Goal: Task Accomplishment & Management: Manage account settings

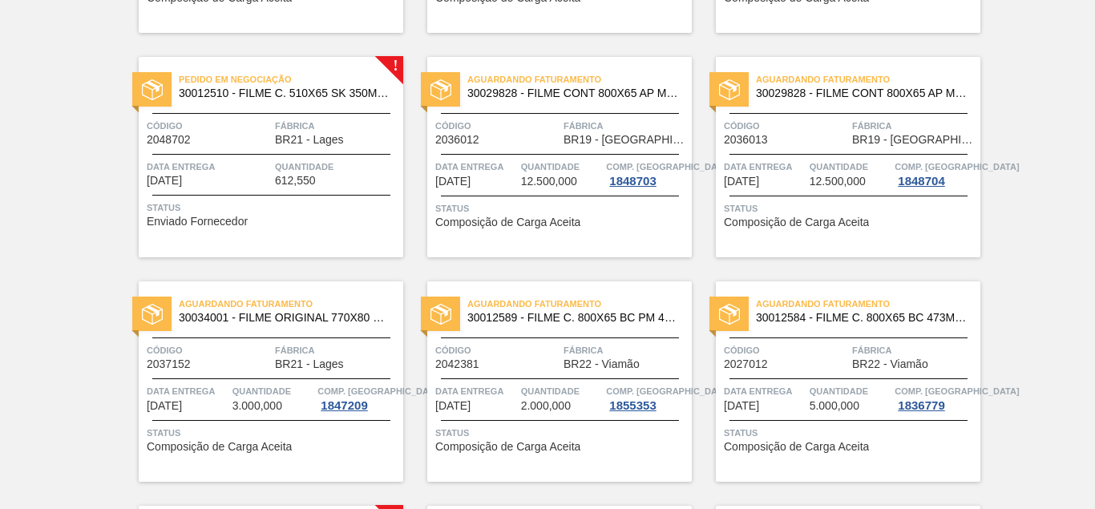
scroll to position [1628, 0]
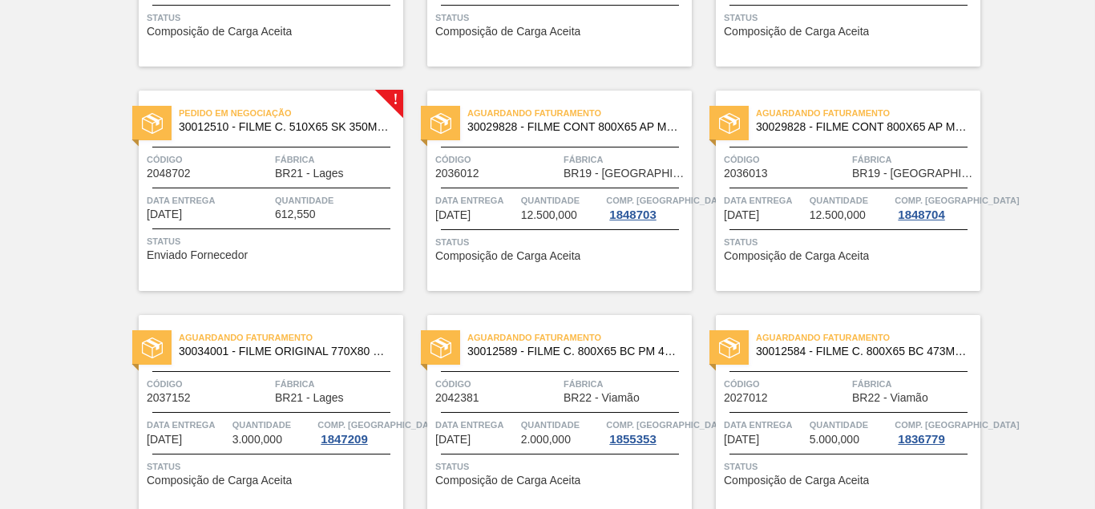
click at [191, 185] on div "Pedido em Negociação 30012510 - FILME C. 510X65 SK 350ML MP C18 429 Código 2048…" at bounding box center [271, 191] width 265 height 200
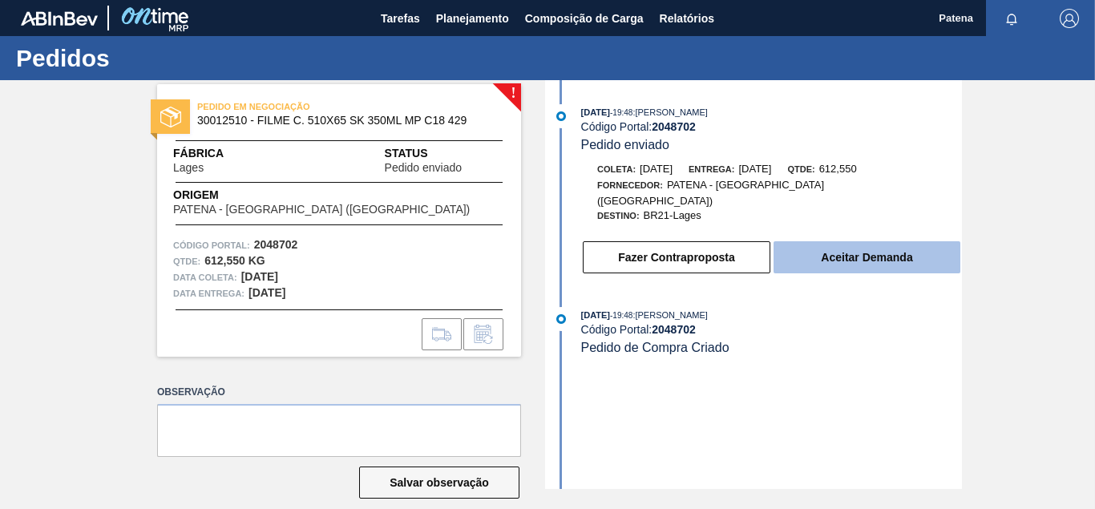
click at [837, 246] on button "Aceitar Demanda" at bounding box center [867, 257] width 187 height 32
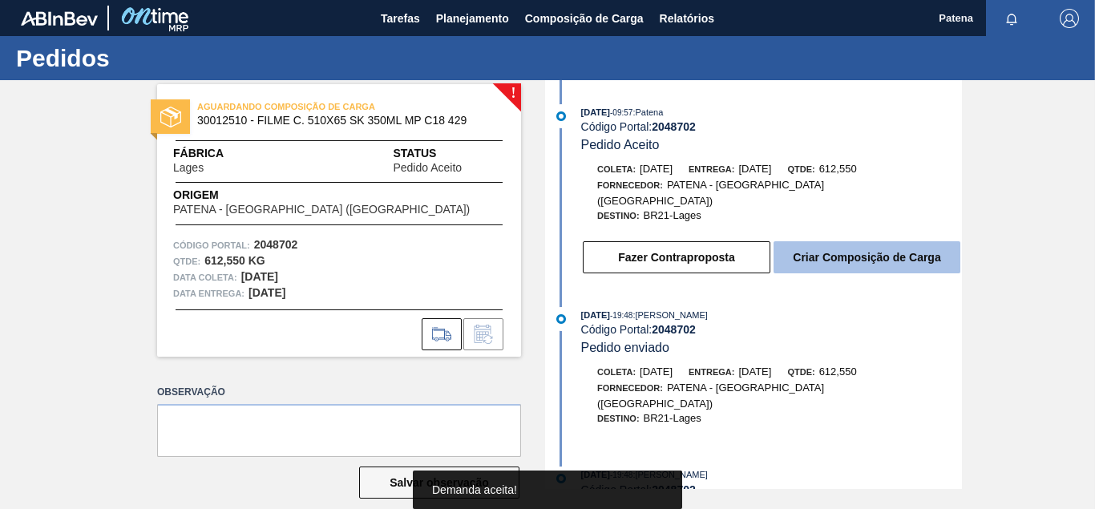
click at [835, 241] on button "Criar Composição de Carga" at bounding box center [867, 257] width 187 height 32
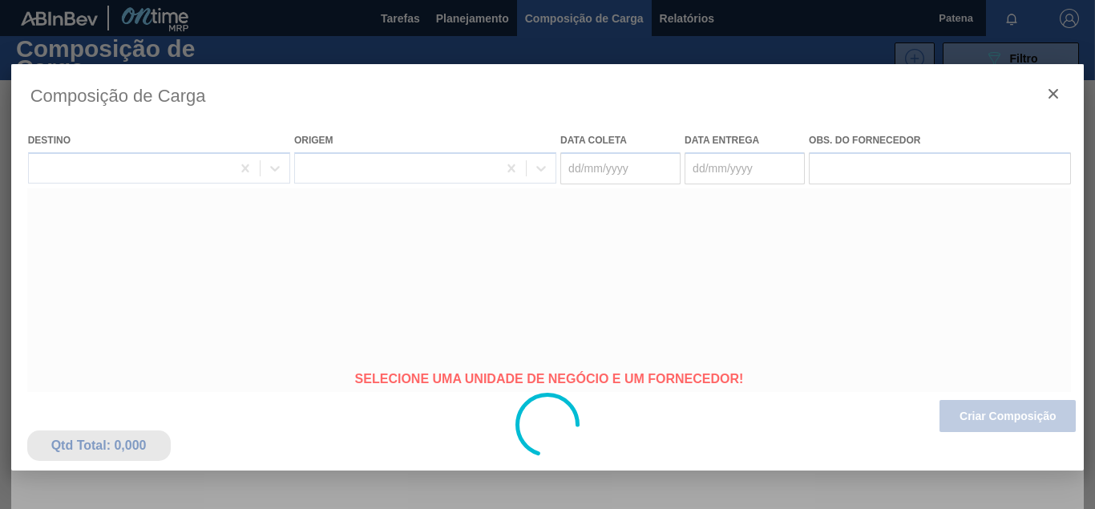
type coleta "[DATE]"
type Entrega "[DATE]"
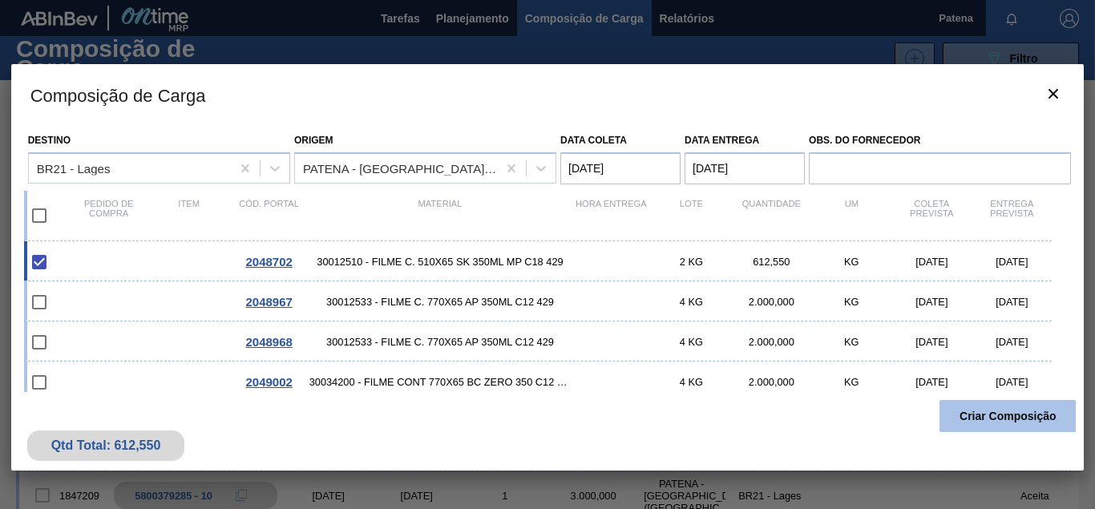
click at [1014, 415] on button "Criar Composição" at bounding box center [1008, 416] width 136 height 32
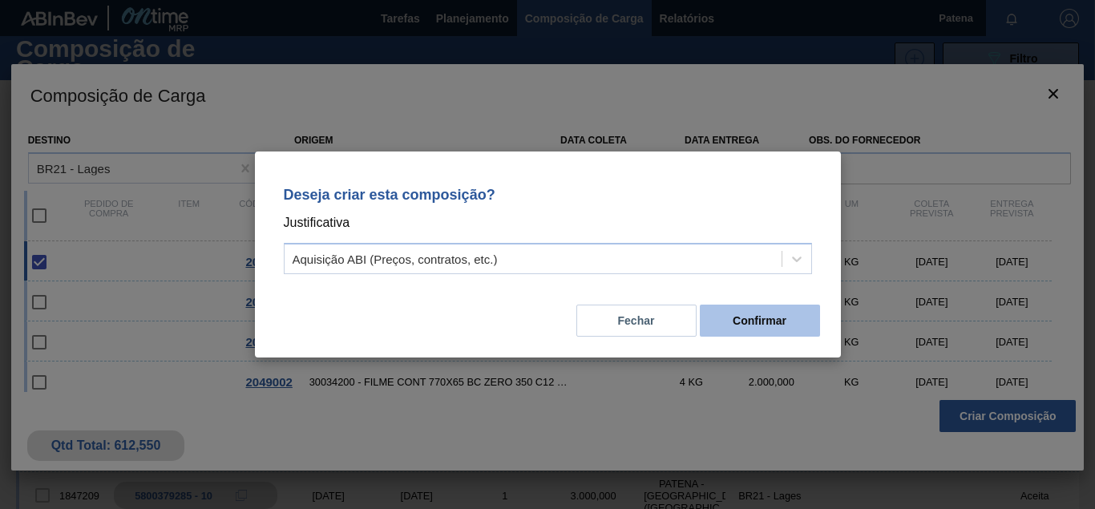
click at [747, 321] on button "Confirmar" at bounding box center [760, 321] width 120 height 32
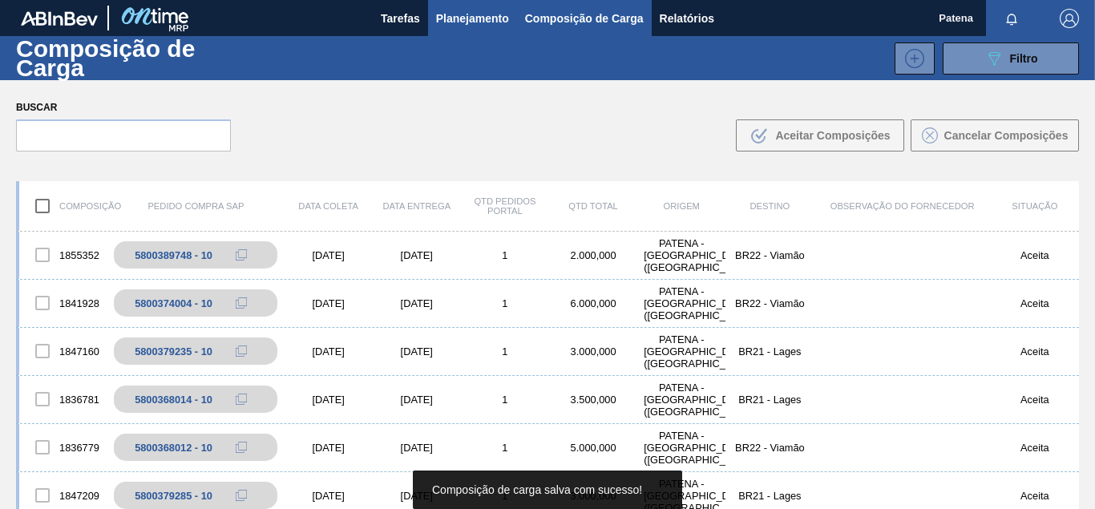
click at [449, 24] on span "Planejamento" at bounding box center [472, 18] width 73 height 19
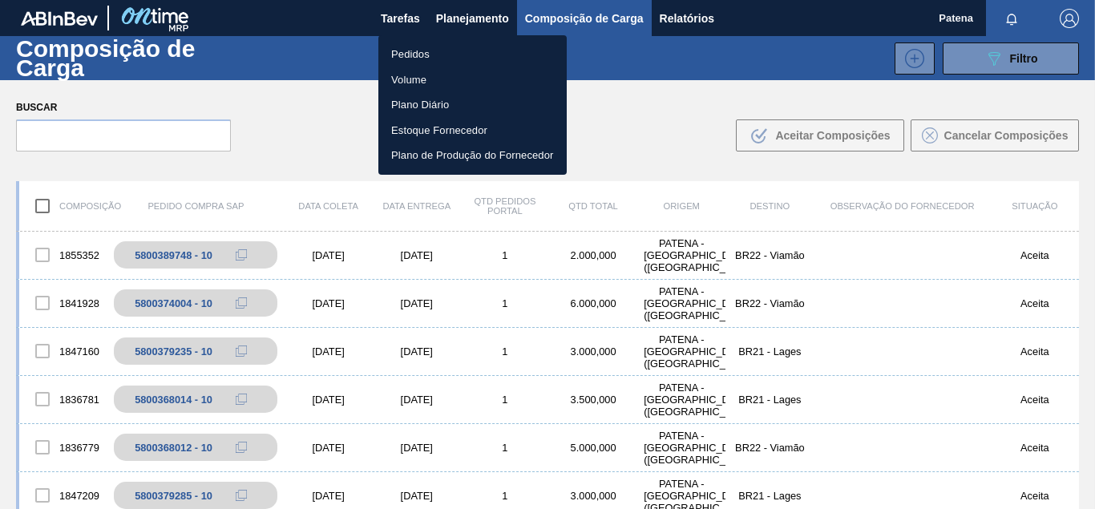
click at [419, 57] on li "Pedidos" at bounding box center [473, 55] width 188 height 26
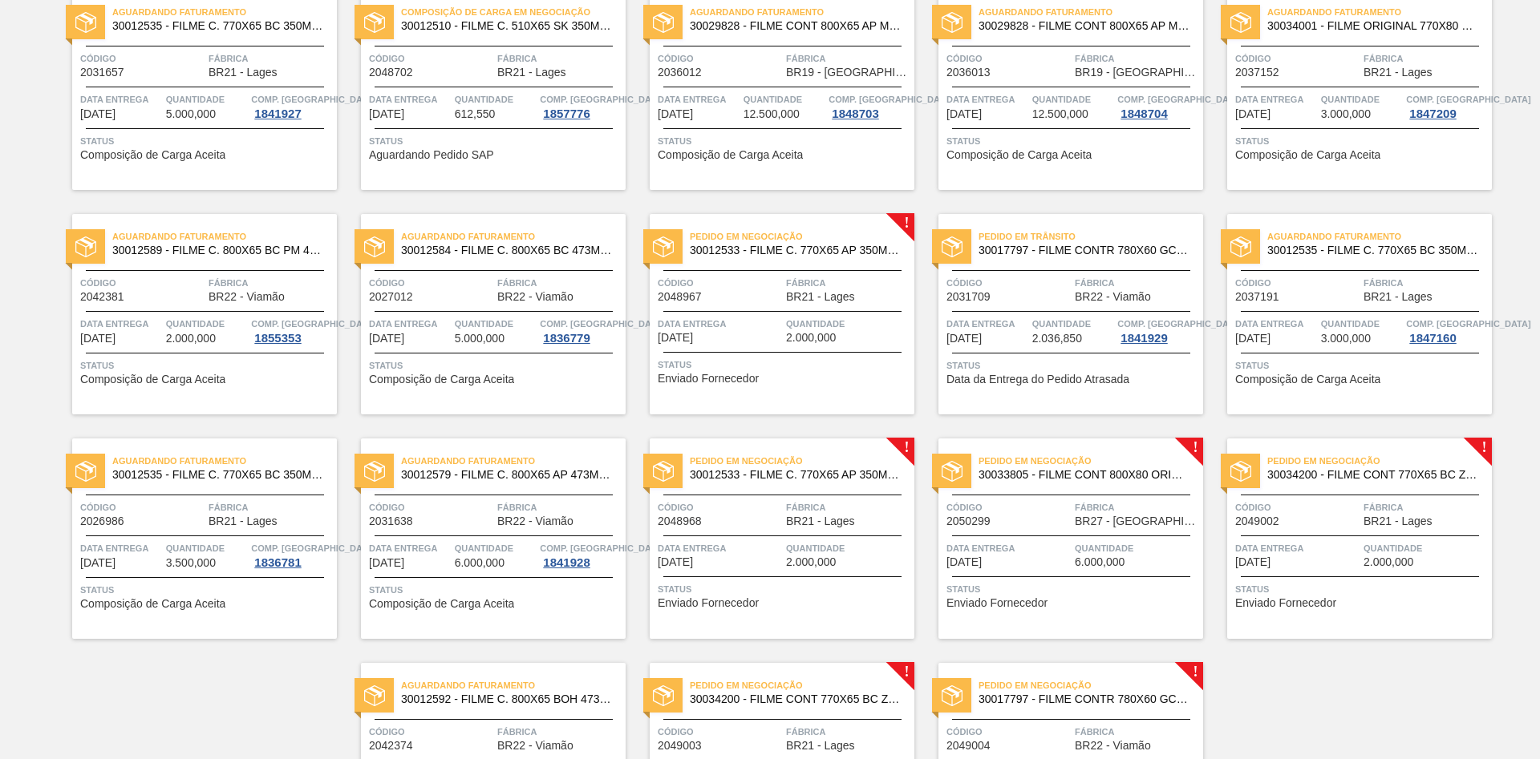
scroll to position [974, 0]
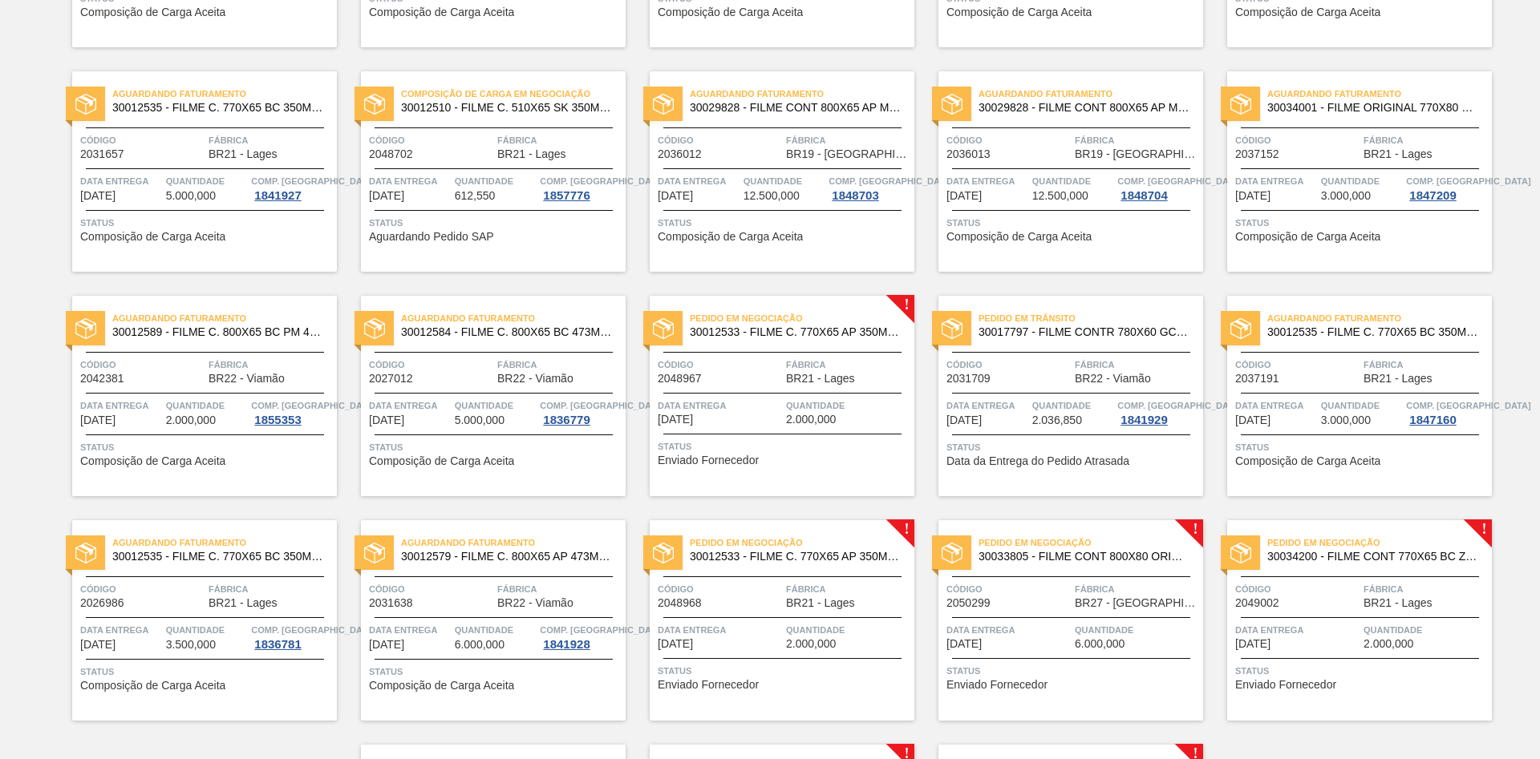
click at [451, 156] on div "Código 2048702" at bounding box center [431, 146] width 124 height 28
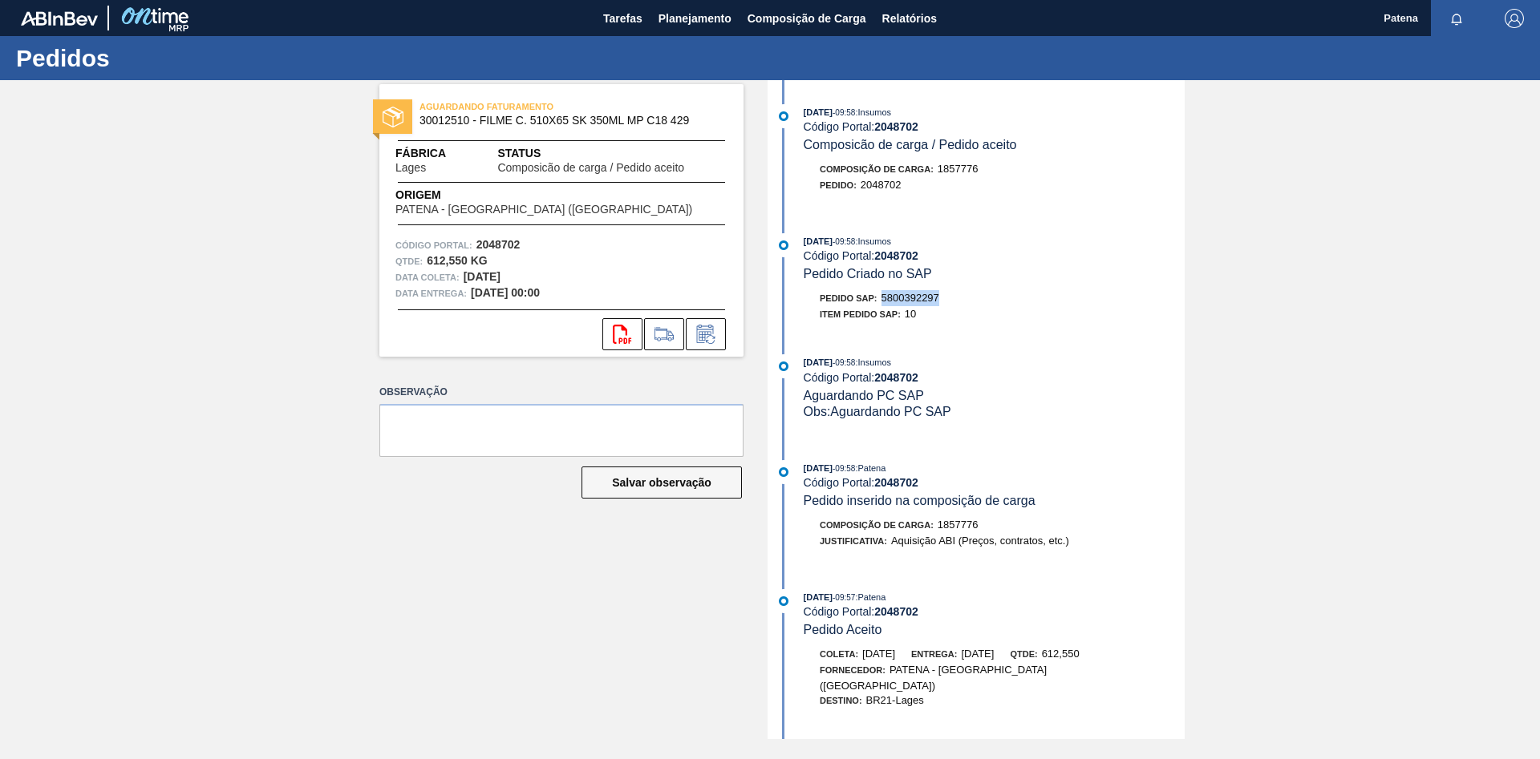
drag, startPoint x: 941, startPoint y: 302, endPoint x: 885, endPoint y: 301, distance: 56.1
click at [885, 301] on div "Pedido SAP: 5800392297" at bounding box center [994, 298] width 381 height 16
copy span "5800392297"
click at [695, 22] on span "Planejamento" at bounding box center [694, 18] width 73 height 19
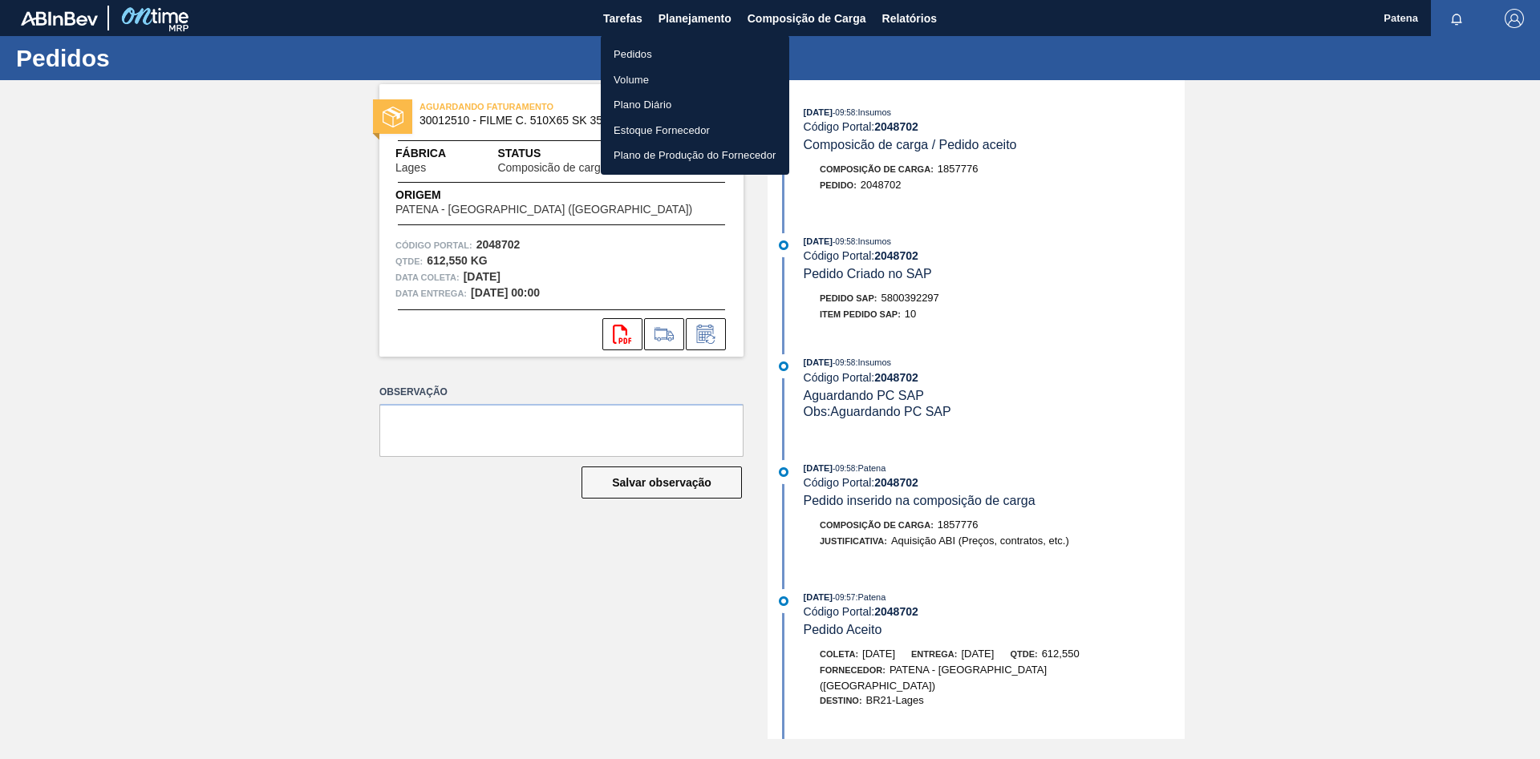
click at [674, 58] on li "Pedidos" at bounding box center [695, 55] width 188 height 26
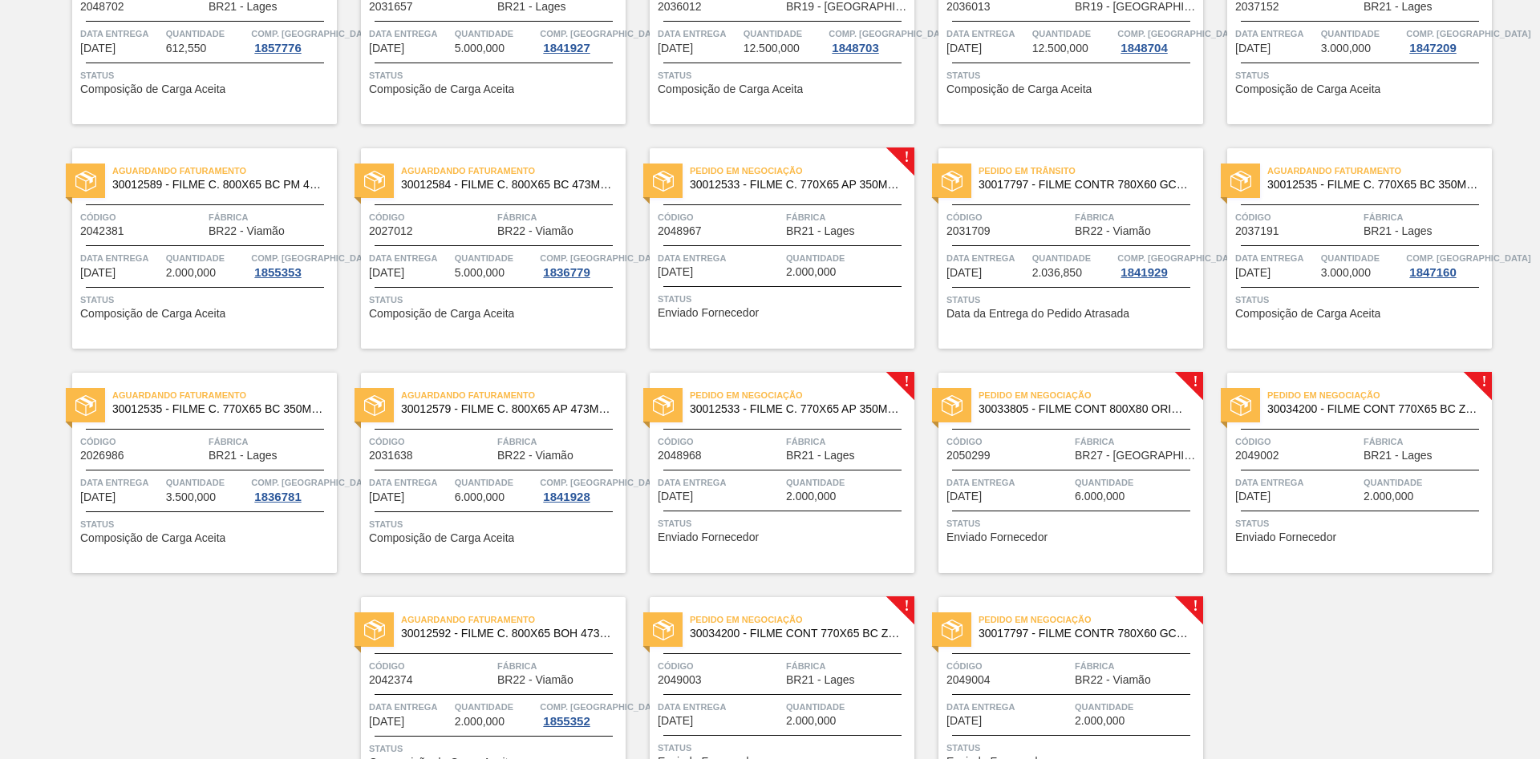
scroll to position [1219, 0]
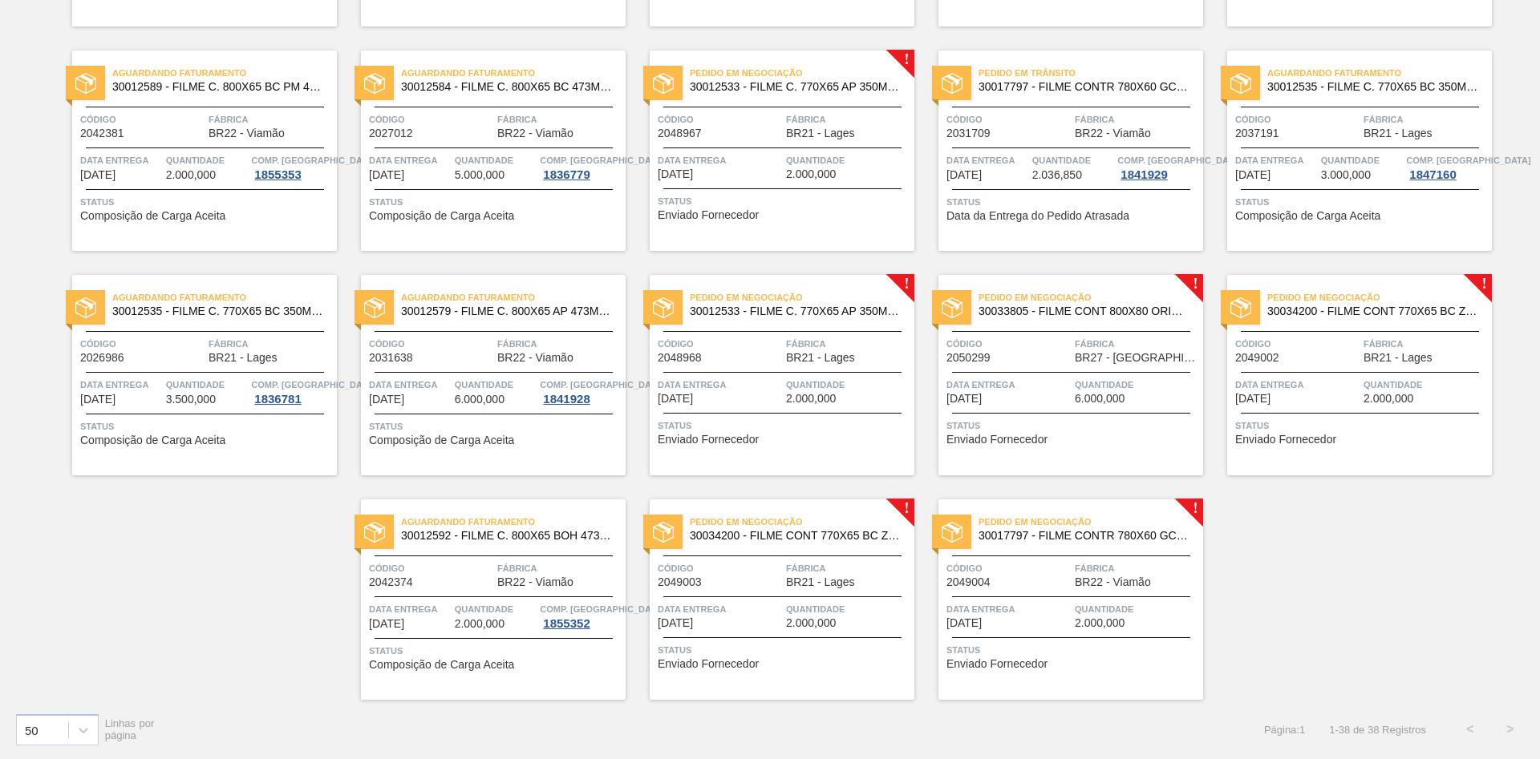
click at [731, 189] on div "Pedido em Negociação 30012533 - FILME C. 770X65 AP 350ML C12 429 Código 2048967…" at bounding box center [782, 151] width 265 height 200
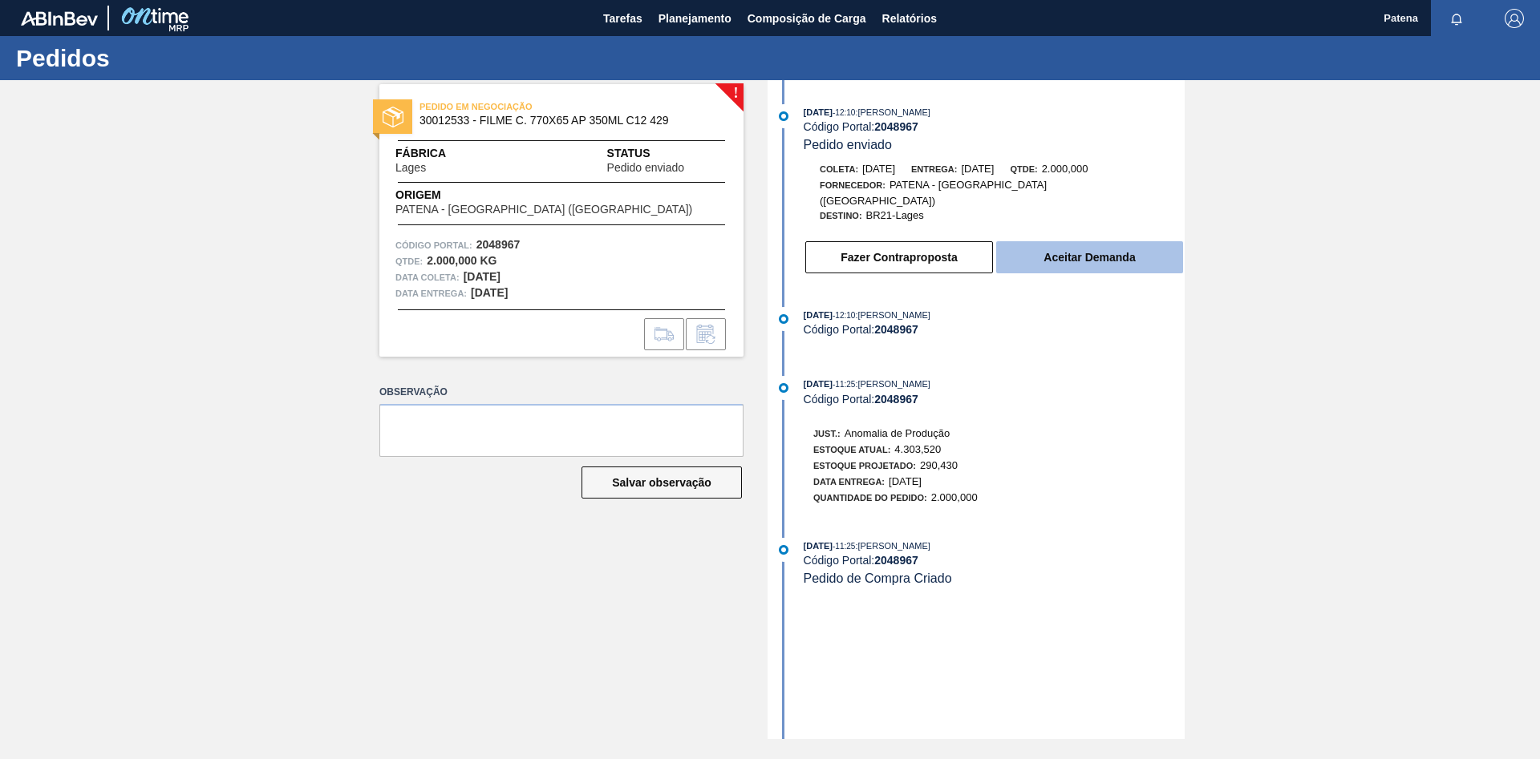
click at [1085, 246] on button "Aceitar Demanda" at bounding box center [1089, 257] width 187 height 32
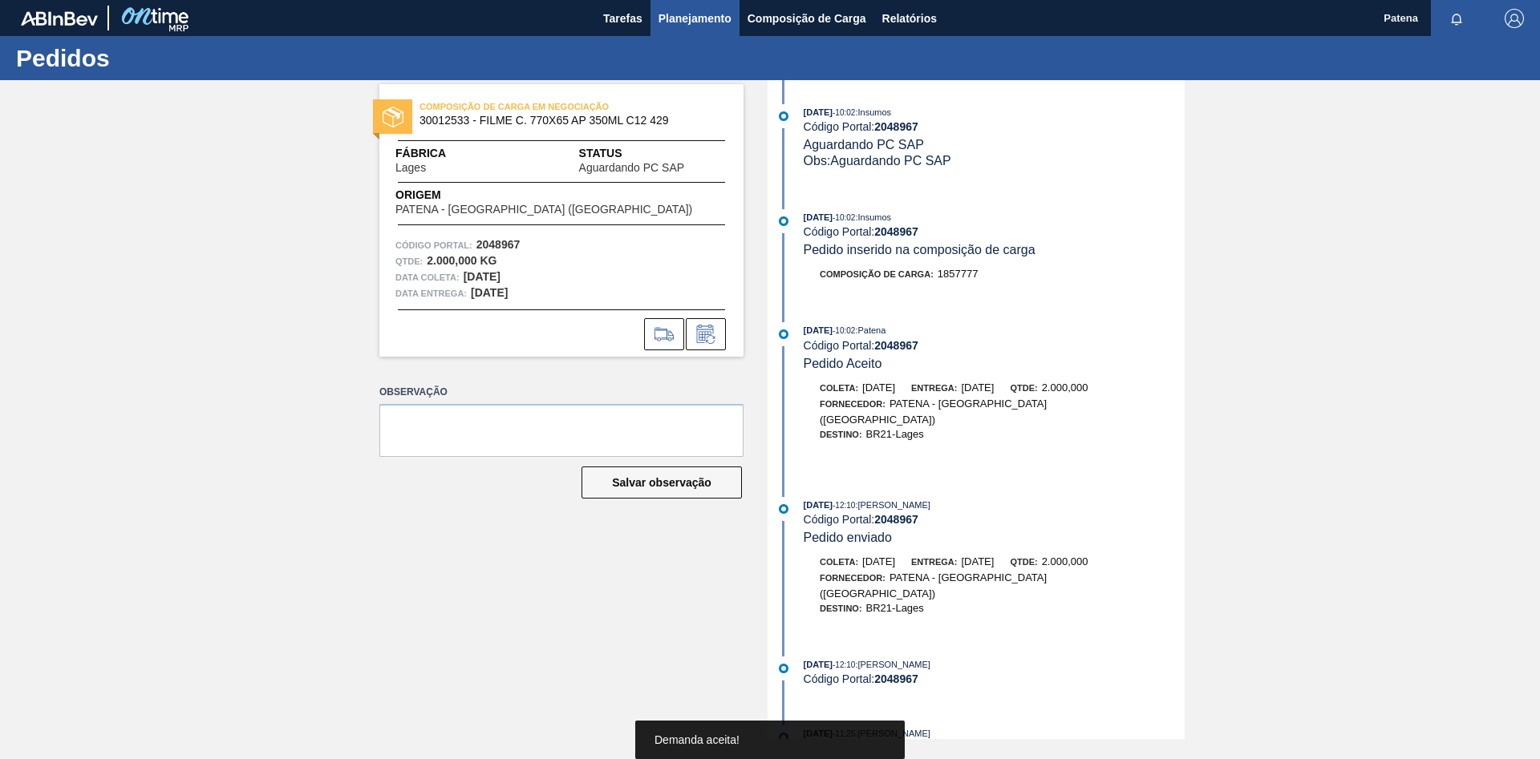
click at [690, 26] on span "Planejamento" at bounding box center [694, 18] width 73 height 19
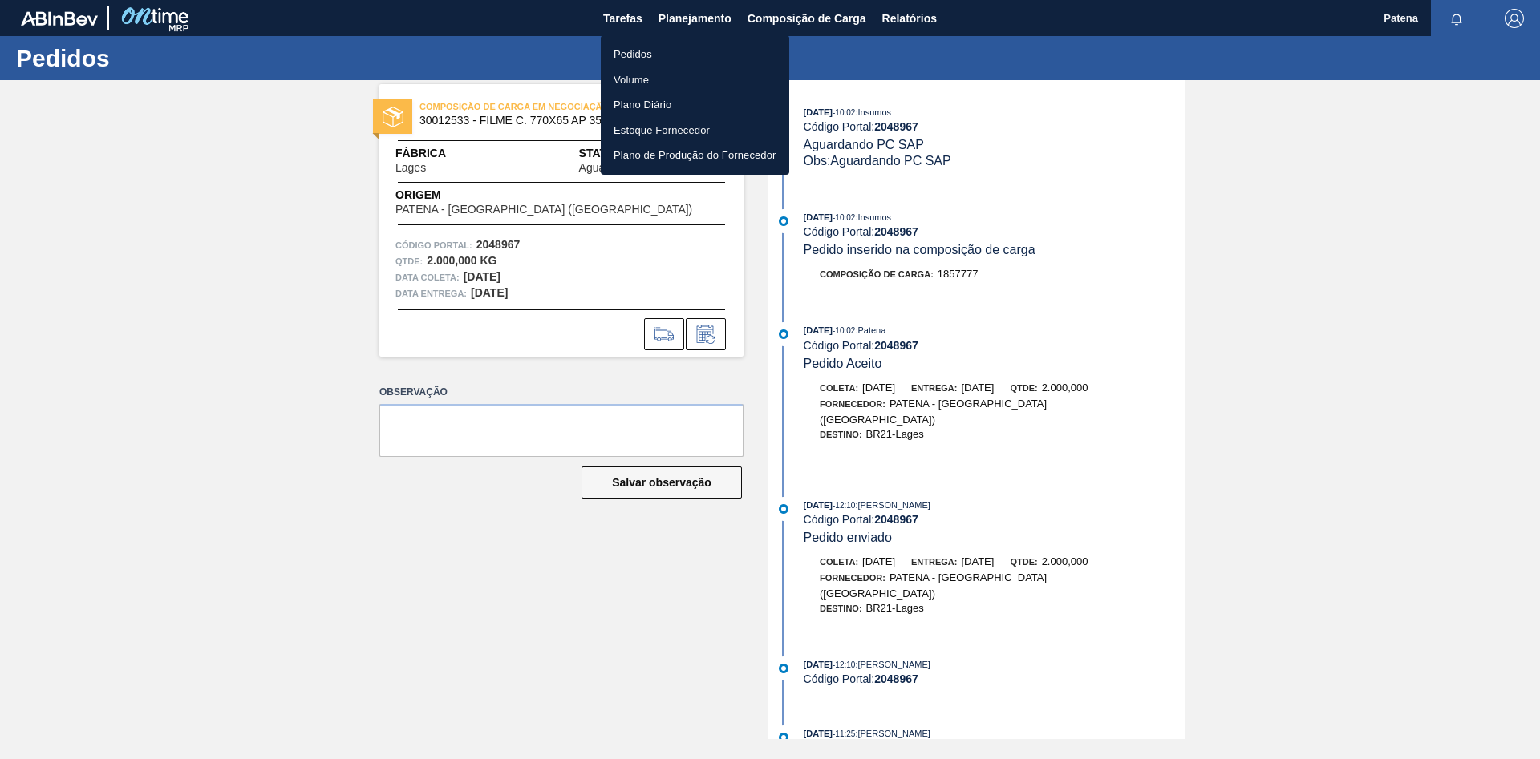
click at [638, 55] on li "Pedidos" at bounding box center [695, 55] width 188 height 26
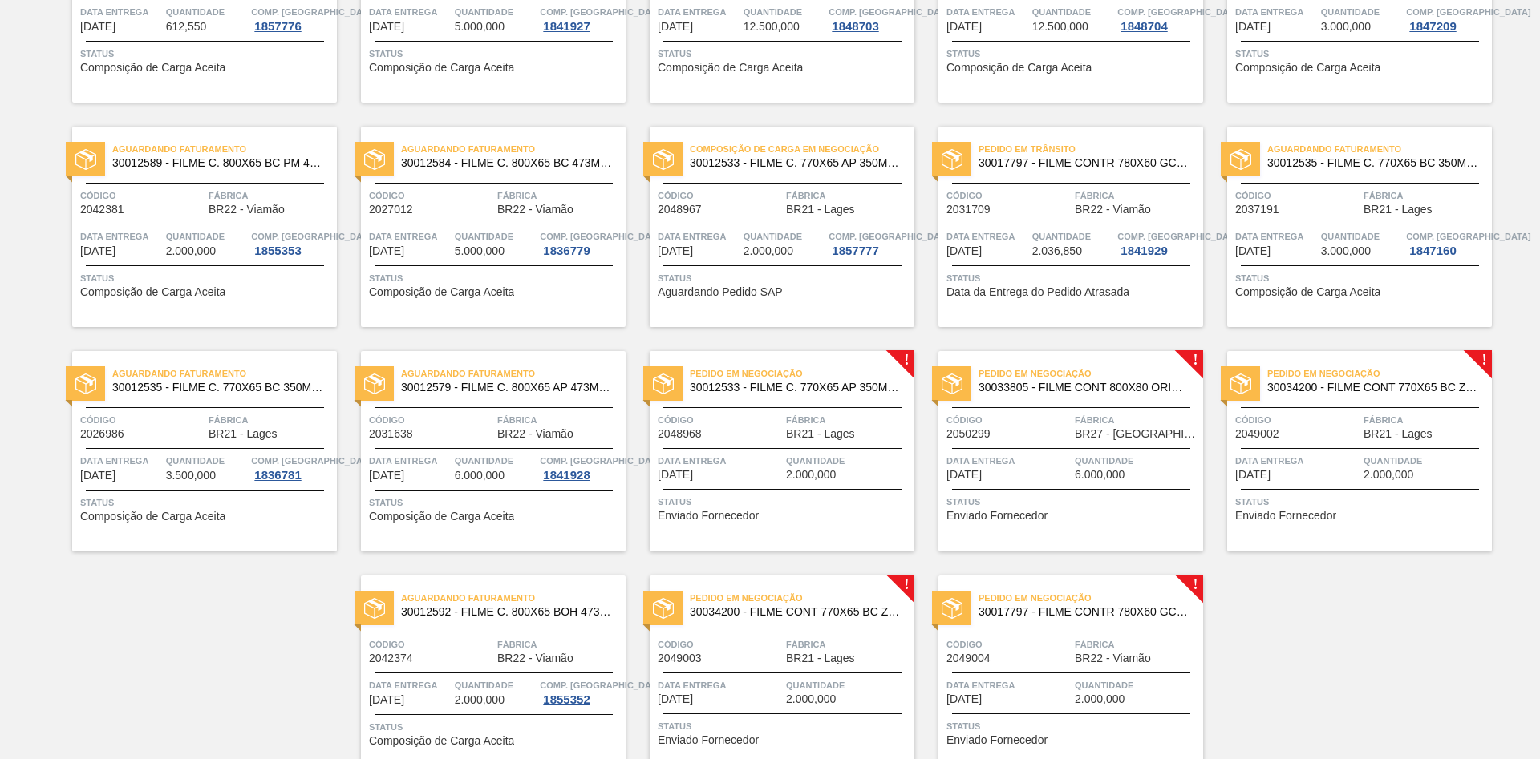
scroll to position [1145, 0]
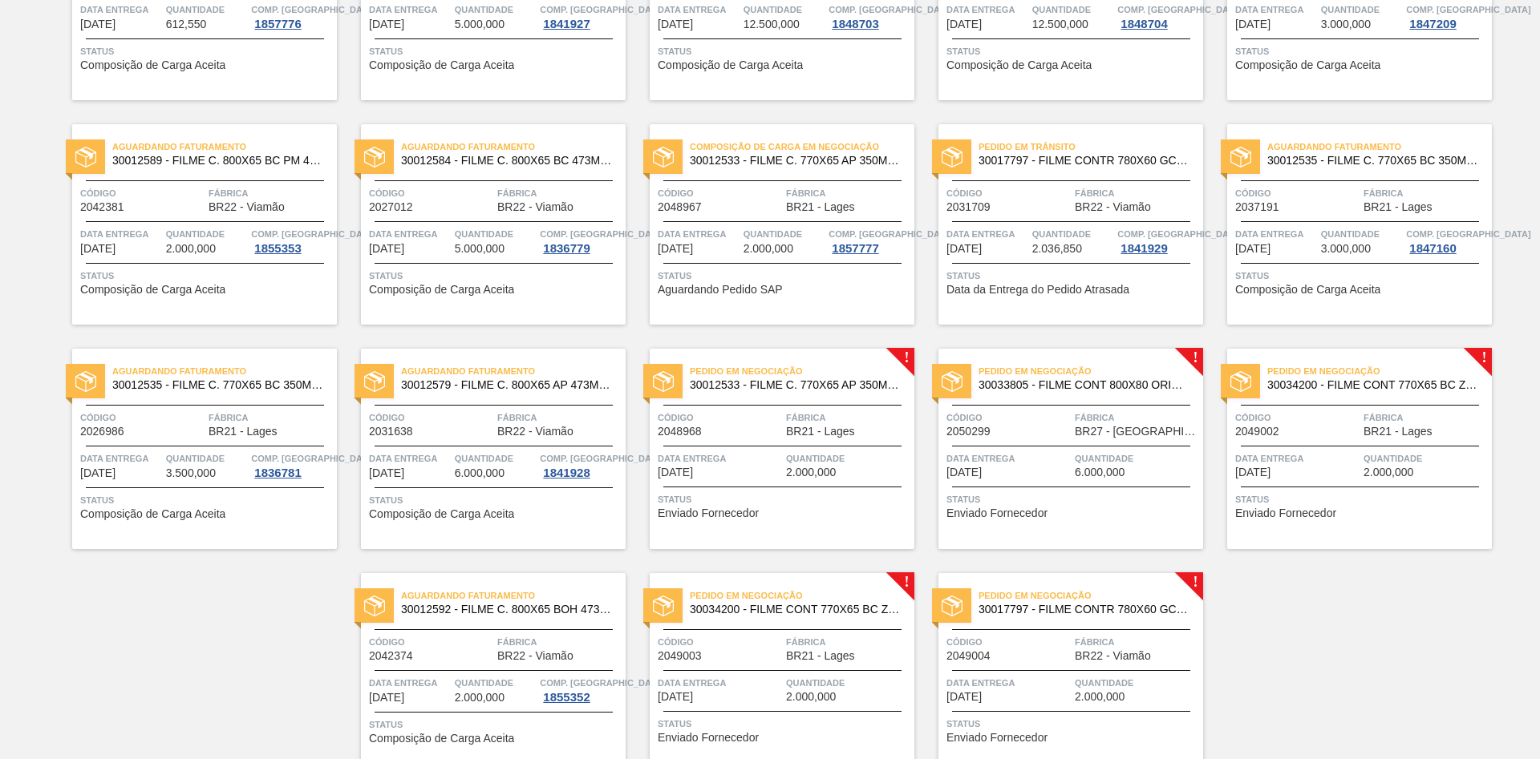
click at [764, 200] on span "Código" at bounding box center [720, 193] width 124 height 16
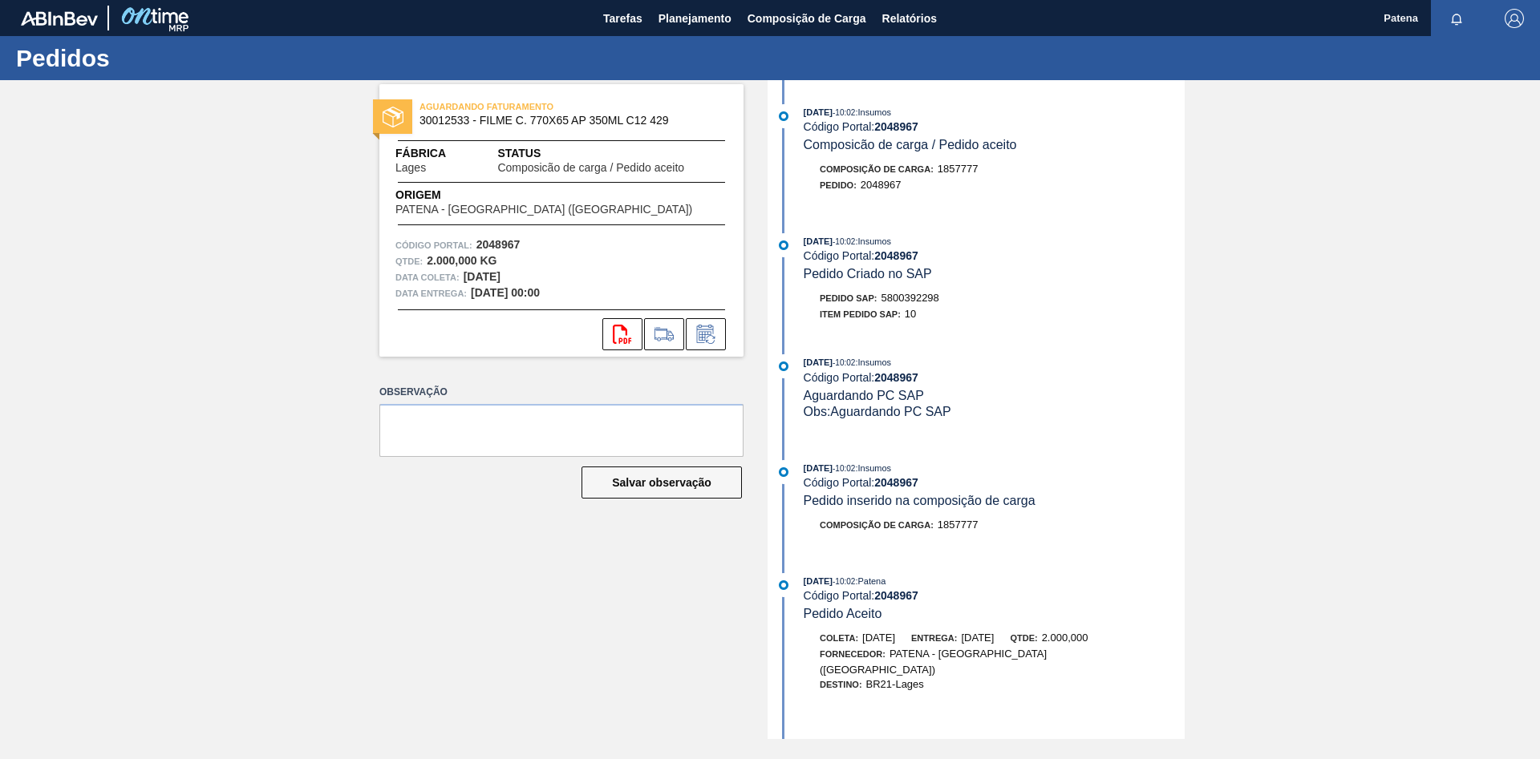
drag, startPoint x: 944, startPoint y: 302, endPoint x: 881, endPoint y: 303, distance: 63.4
click at [881, 303] on div "Pedido SAP: 5800392298" at bounding box center [994, 298] width 381 height 16
copy div "5800392298"
click at [696, 19] on span "Planejamento" at bounding box center [694, 18] width 73 height 19
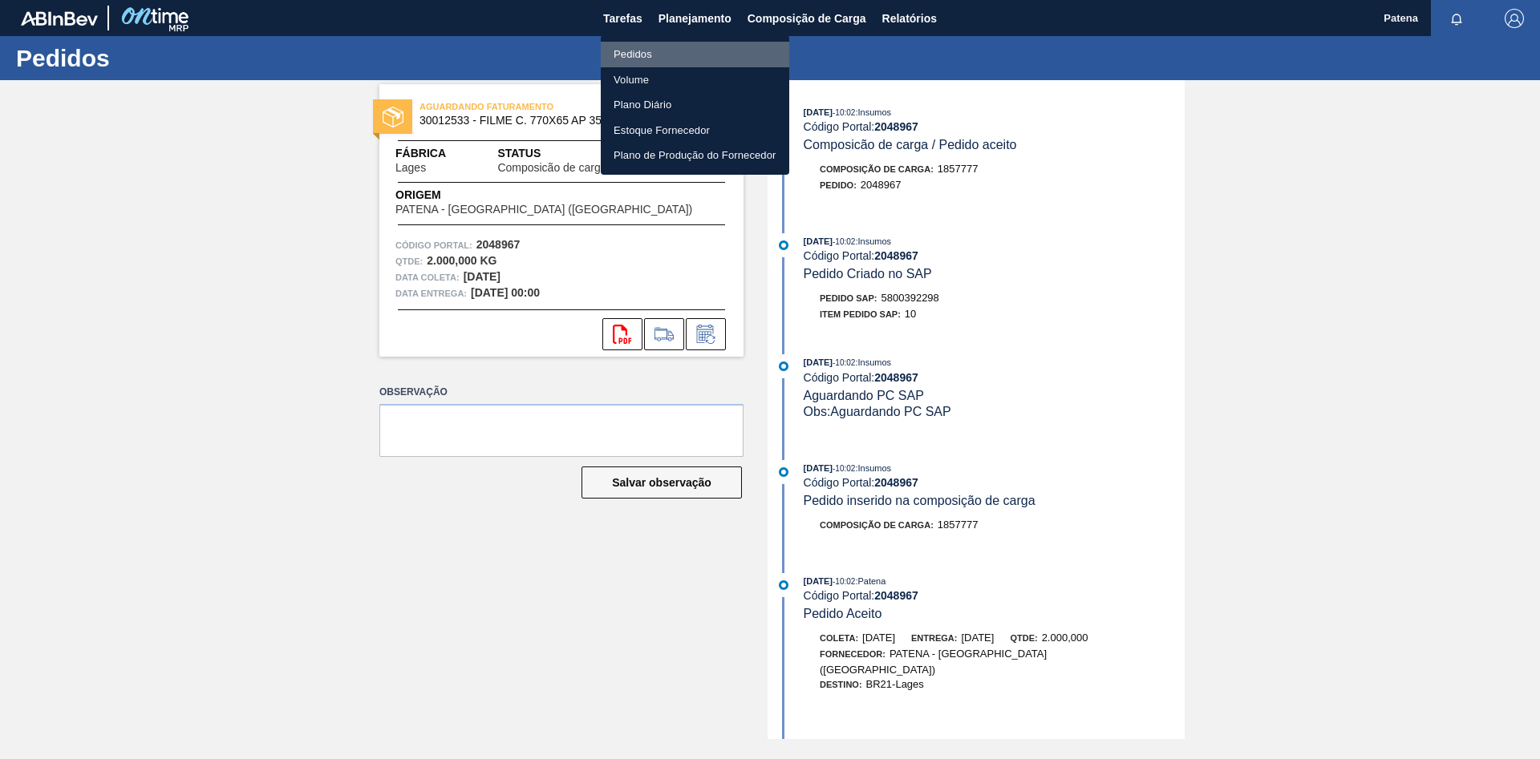
click at [690, 57] on li "Pedidos" at bounding box center [695, 55] width 188 height 26
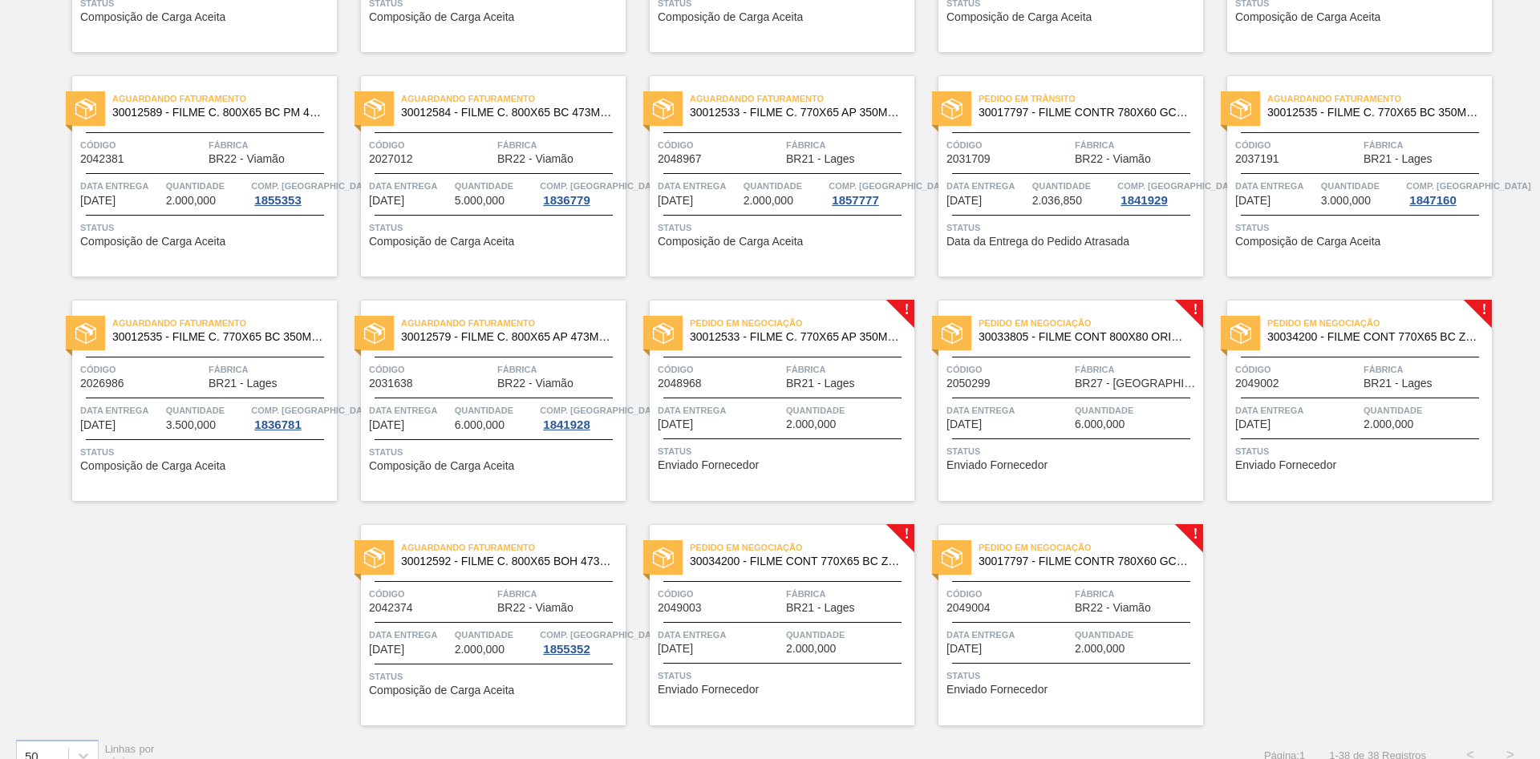
scroll to position [1219, 0]
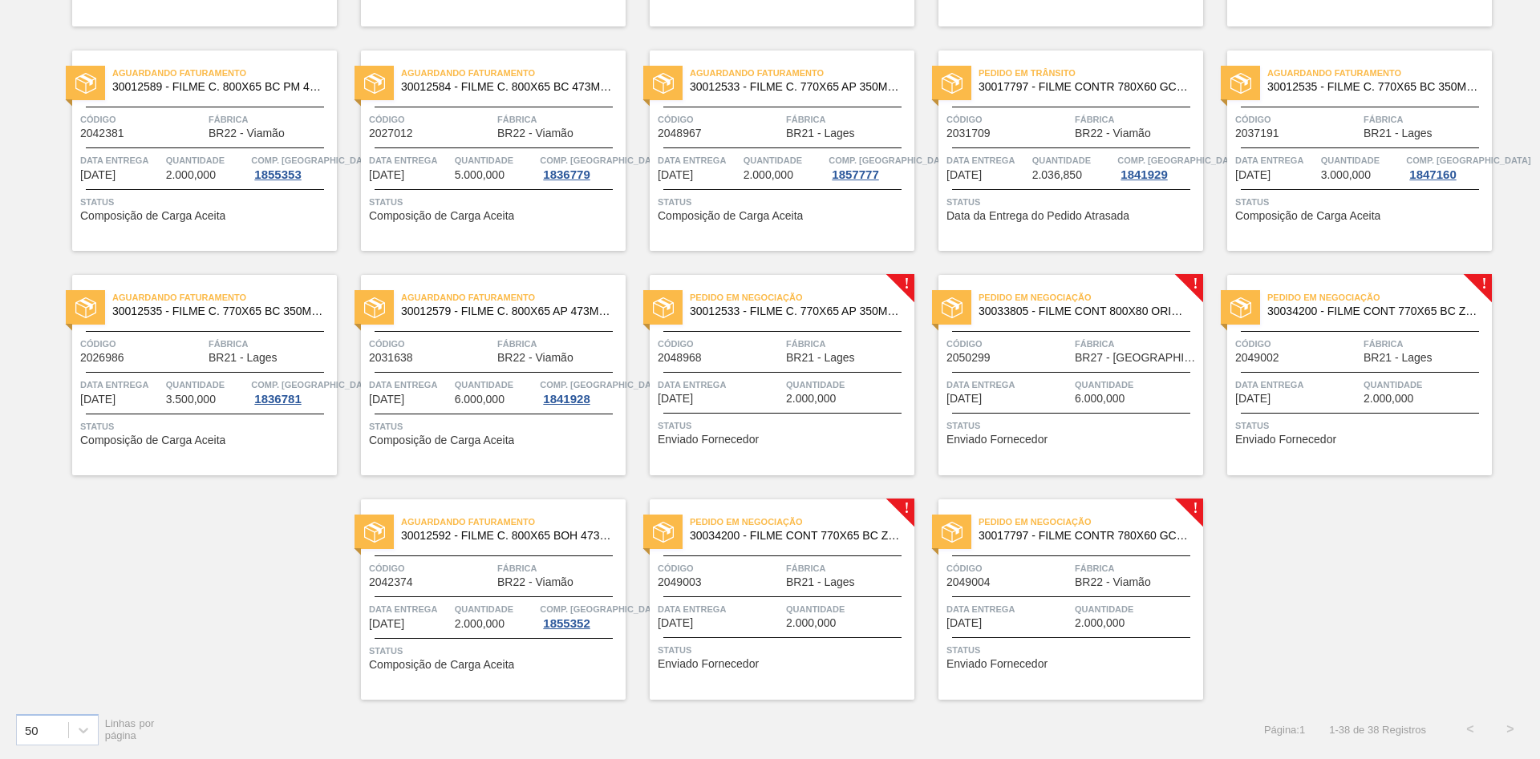
click at [723, 371] on div "Pedido em Negociação 30012533 - FILME C. 770X65 AP 350ML C12 429 Código 2048968…" at bounding box center [782, 375] width 265 height 200
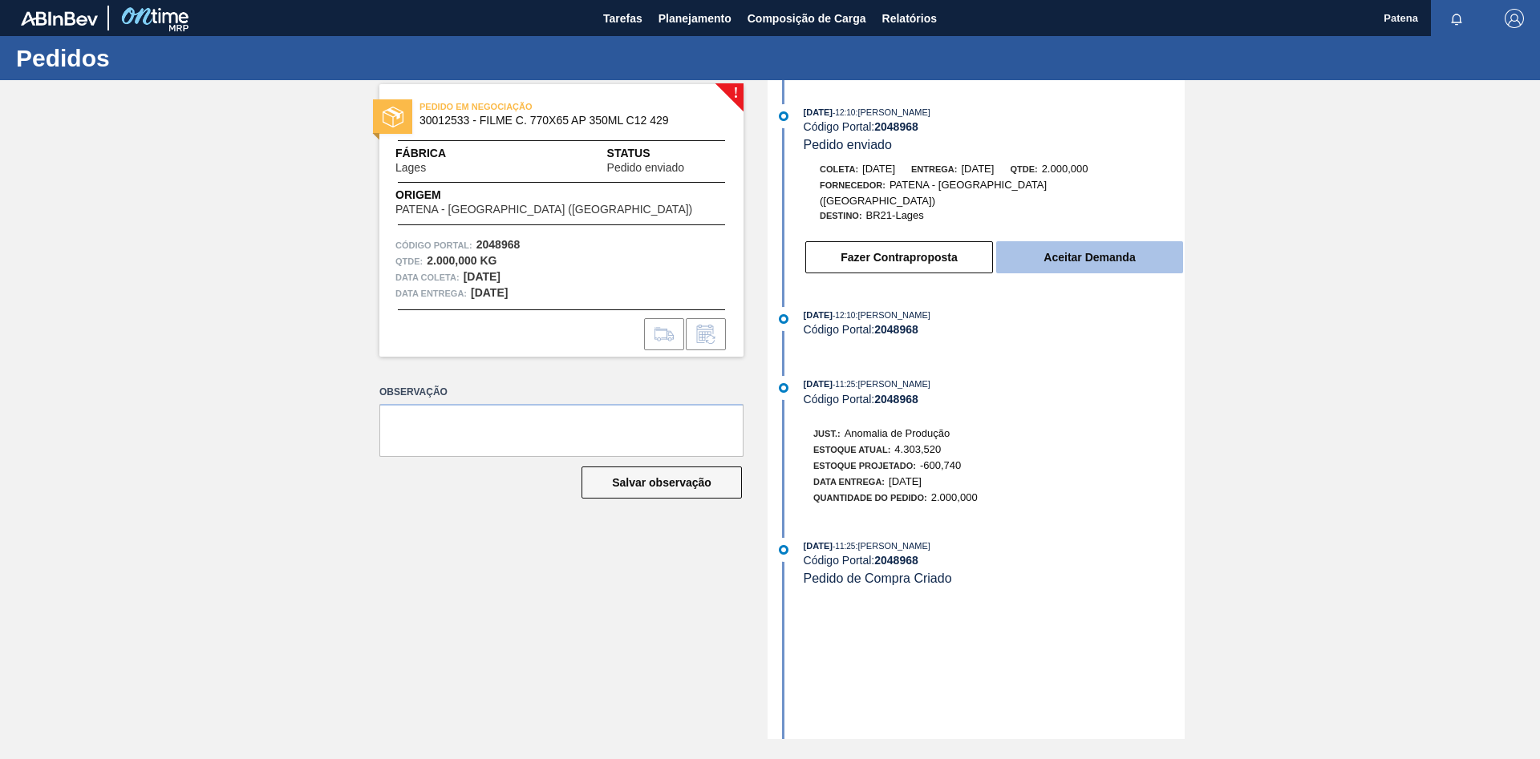
click at [1083, 241] on button "Aceitar Demanda" at bounding box center [1089, 257] width 187 height 32
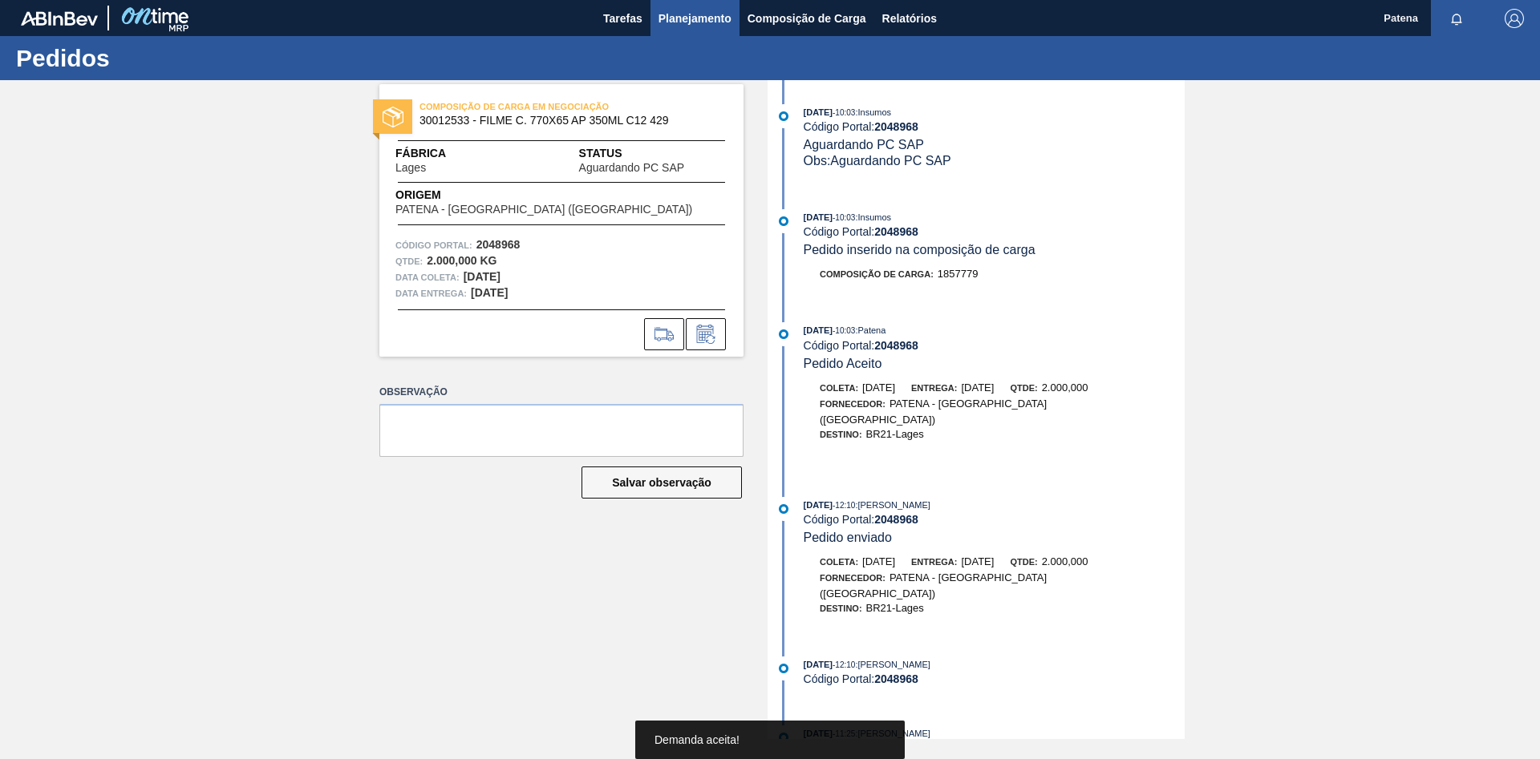
click at [682, 23] on span "Planejamento" at bounding box center [694, 18] width 73 height 19
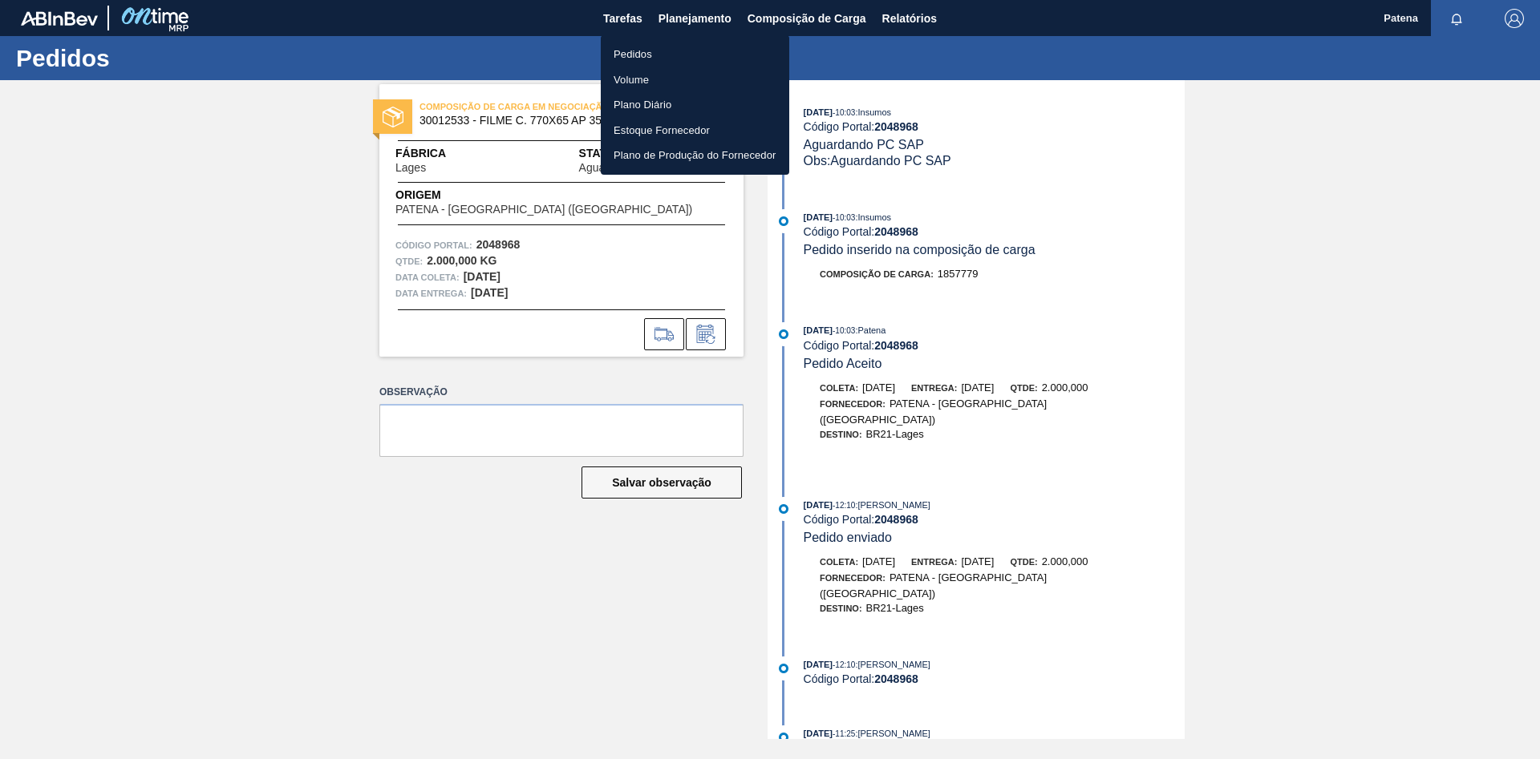
drag, startPoint x: 657, startPoint y: 51, endPoint x: 667, endPoint y: 61, distance: 14.2
click at [656, 51] on li "Pedidos" at bounding box center [695, 55] width 188 height 26
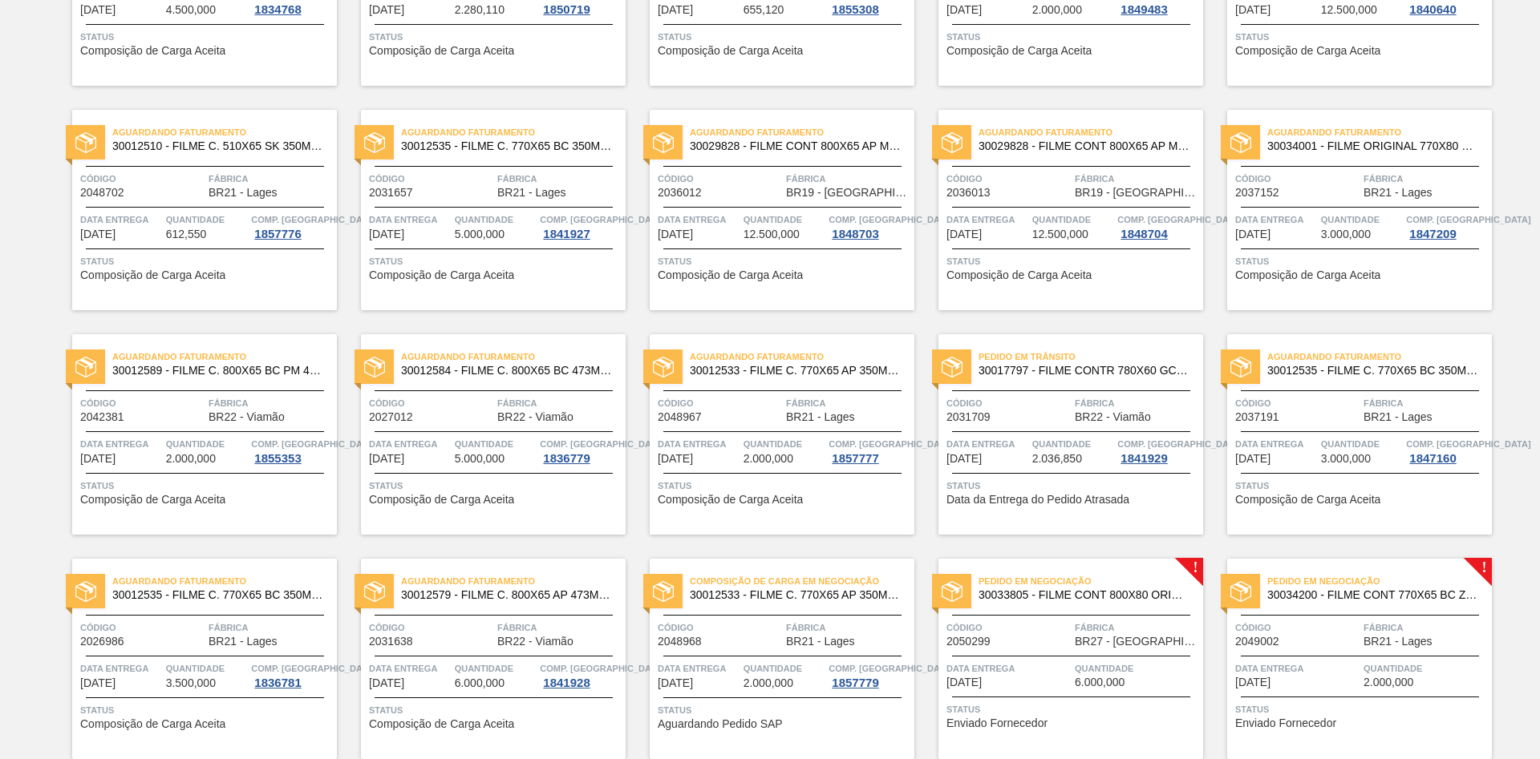
scroll to position [1145, 0]
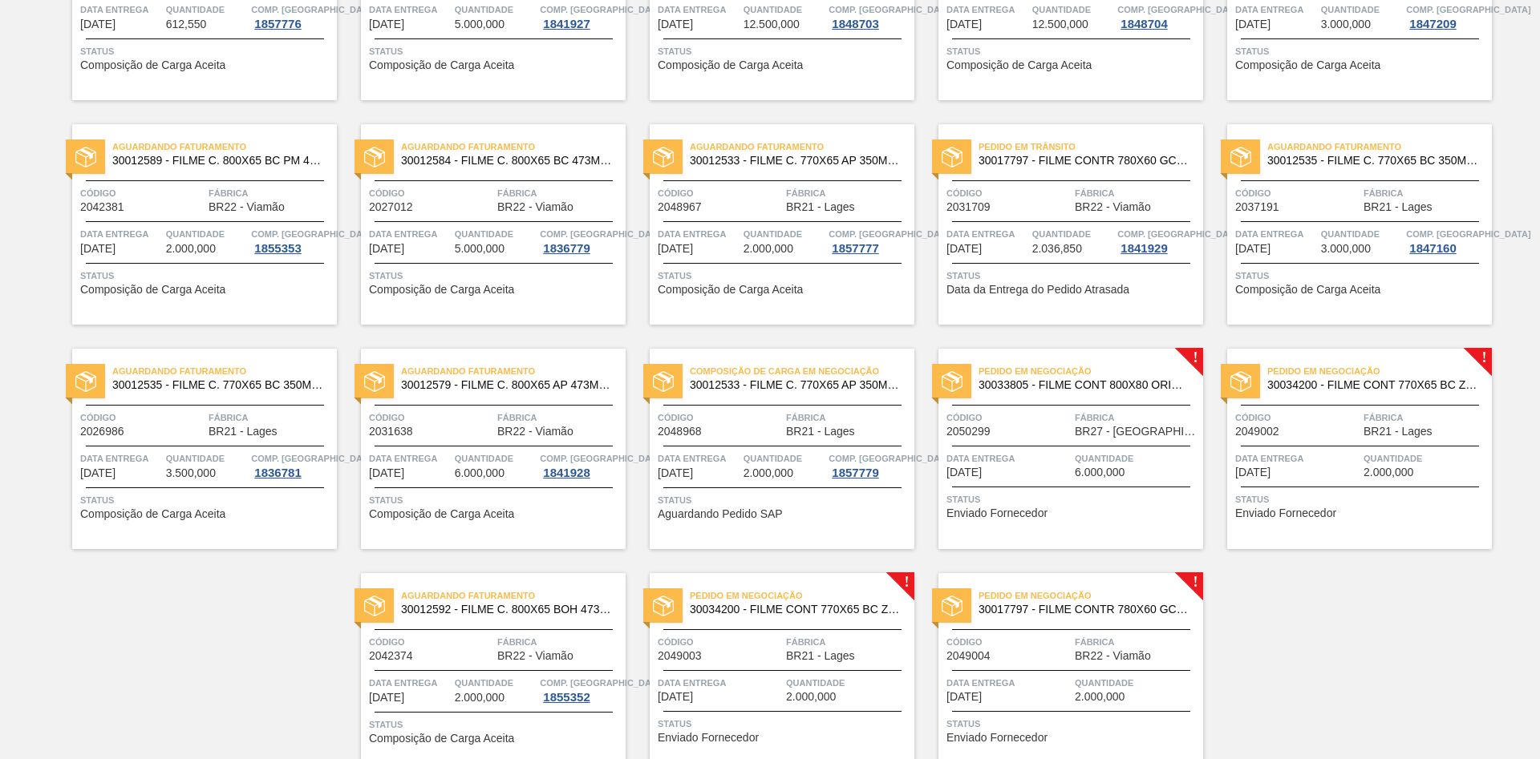
click at [732, 421] on span "Código" at bounding box center [720, 418] width 124 height 16
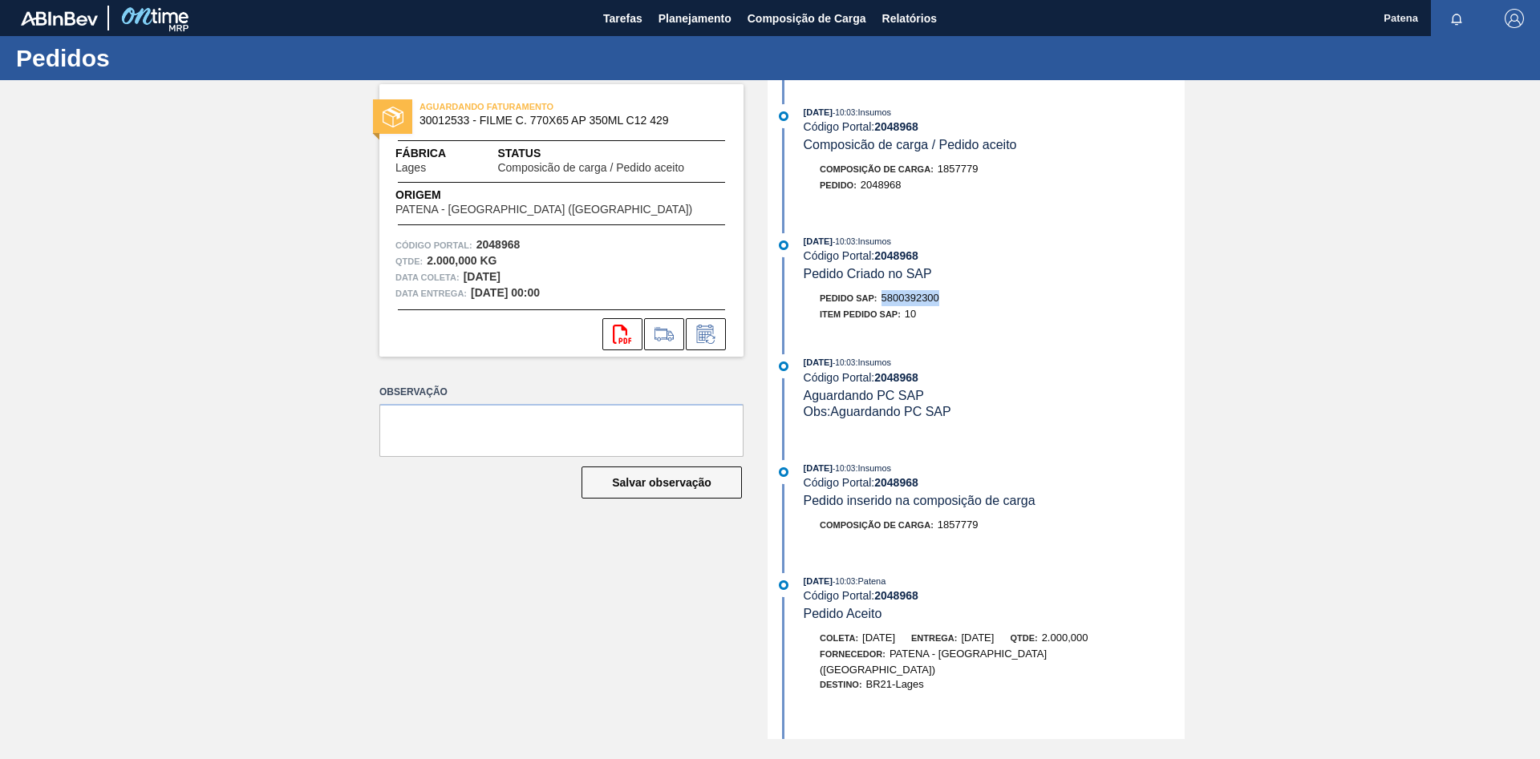
drag, startPoint x: 943, startPoint y: 301, endPoint x: 885, endPoint y: 302, distance: 58.6
click at [885, 302] on div "Pedido SAP: 5800392300" at bounding box center [994, 298] width 381 height 16
copy span "5800392300"
click at [674, 18] on span "Planejamento" at bounding box center [694, 18] width 73 height 19
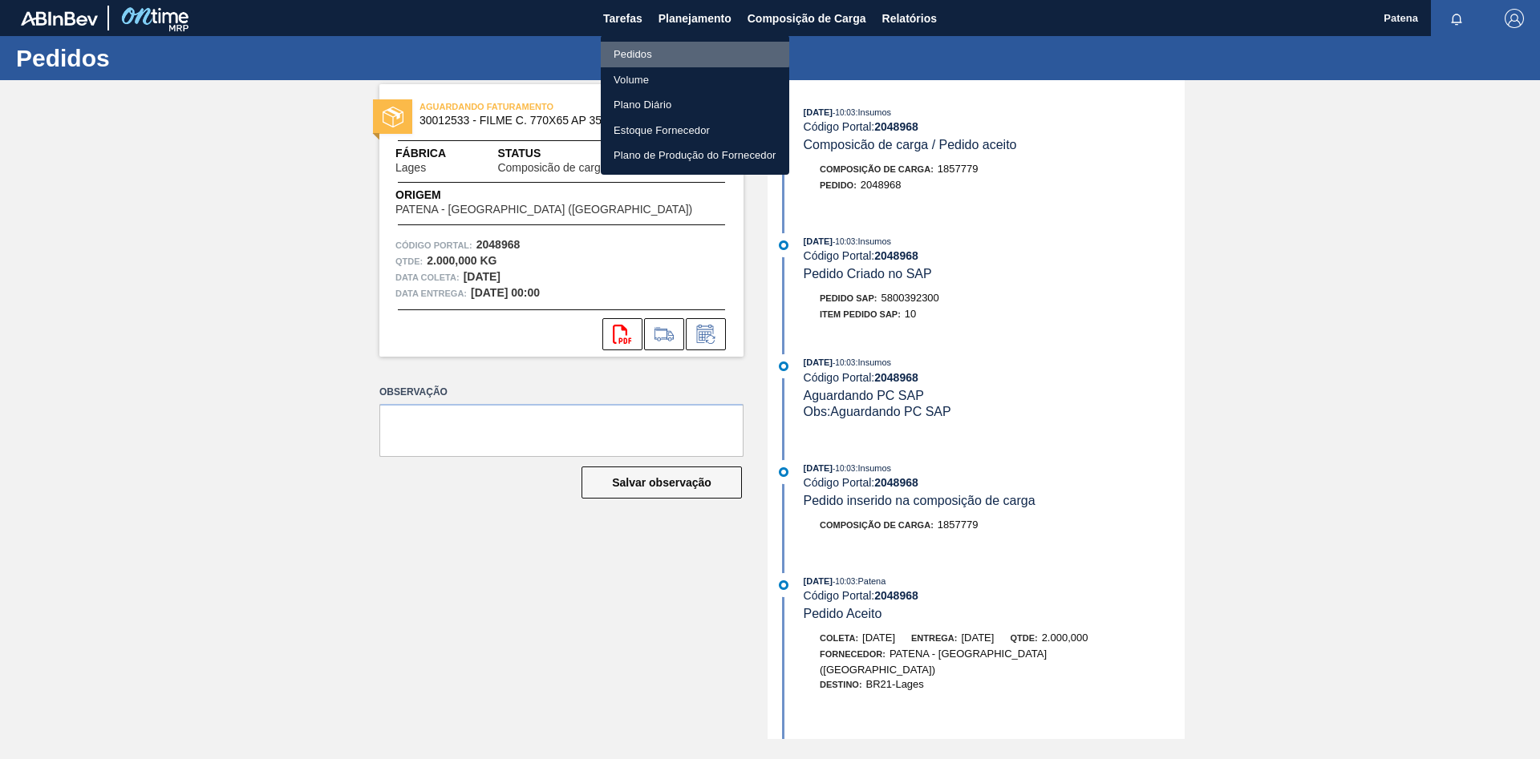
drag, startPoint x: 640, startPoint y: 50, endPoint x: 333, endPoint y: 249, distance: 366.3
click at [641, 49] on li "Pedidos" at bounding box center [695, 55] width 188 height 26
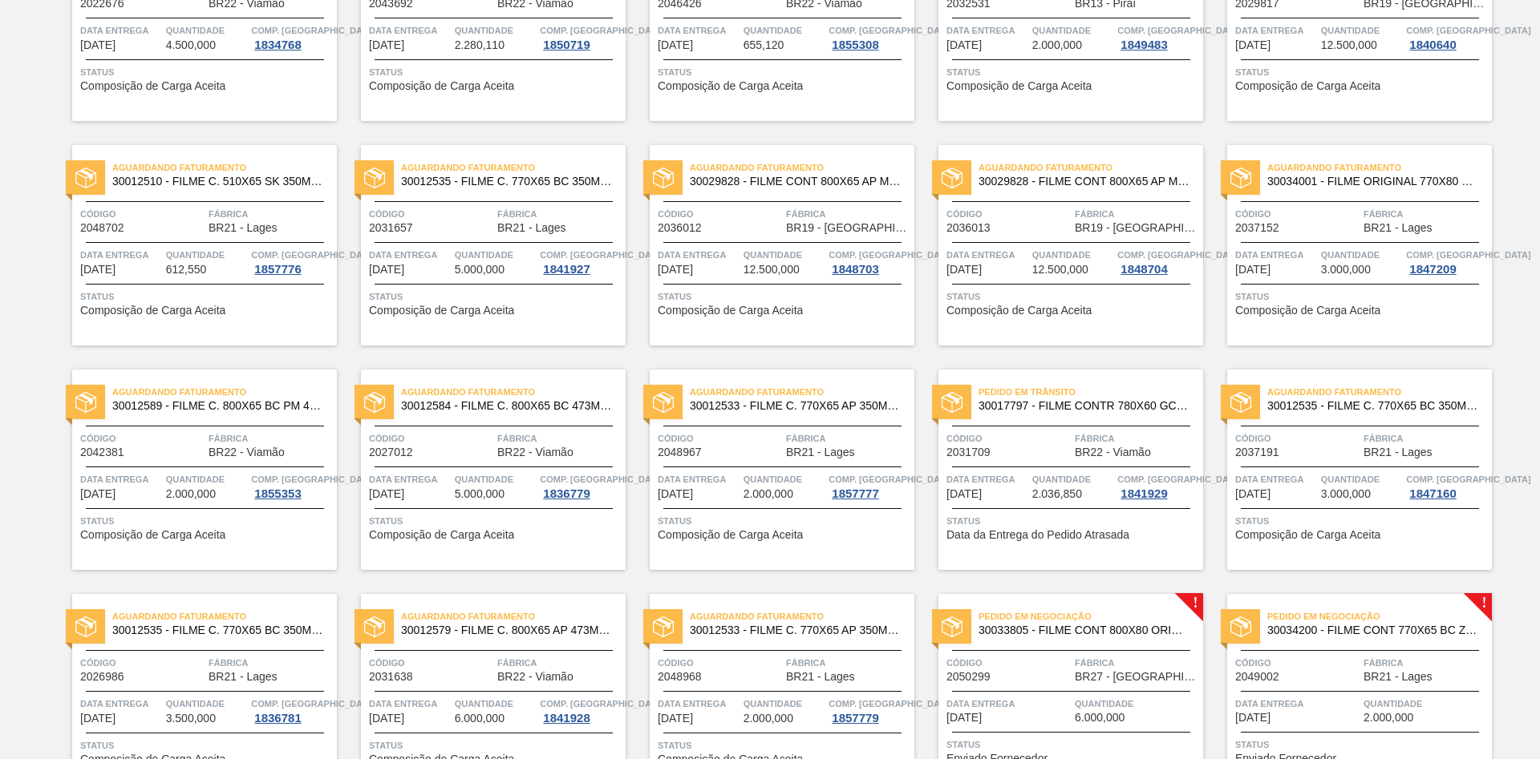
scroll to position [1219, 0]
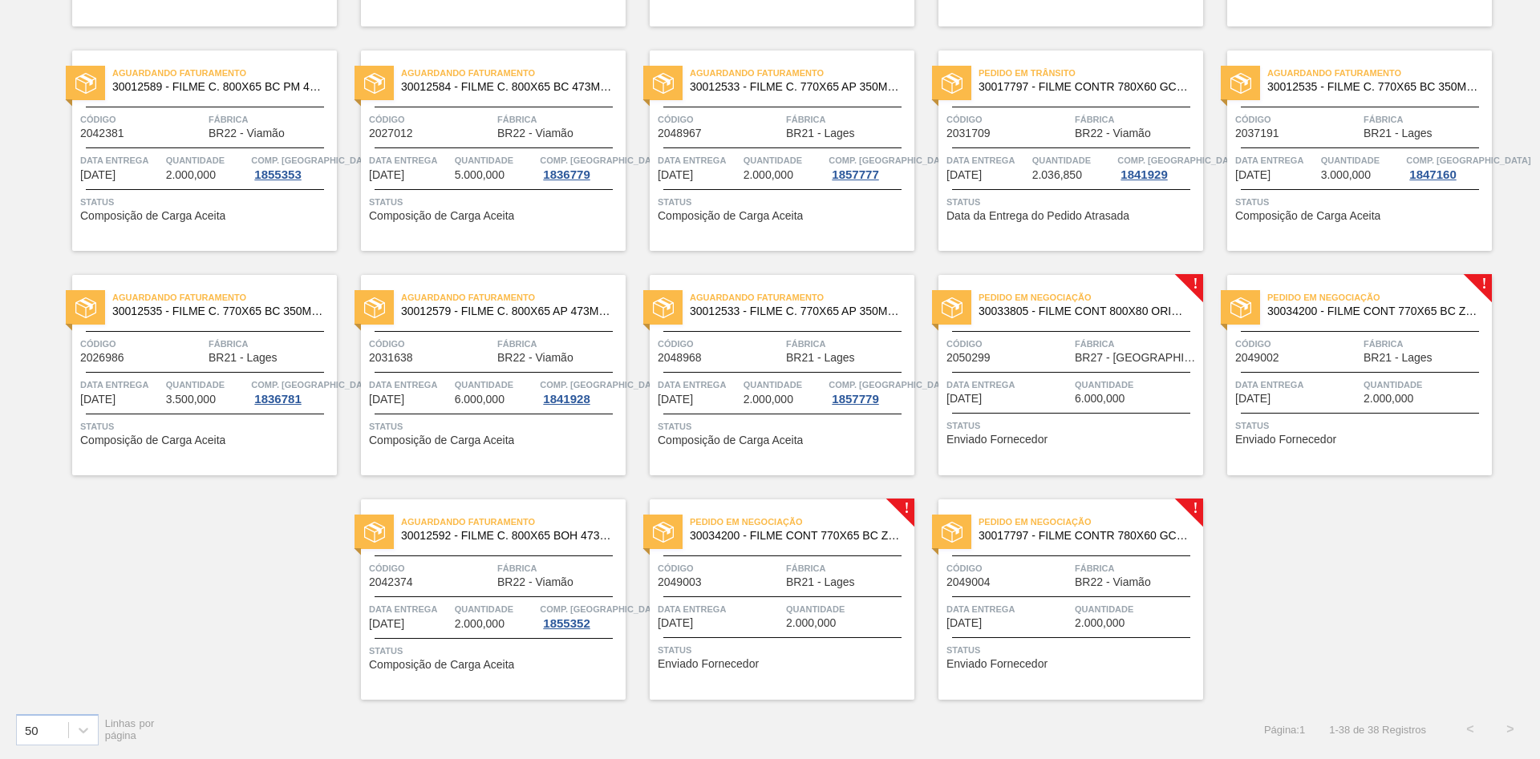
click at [1308, 343] on span "Código" at bounding box center [1297, 344] width 124 height 16
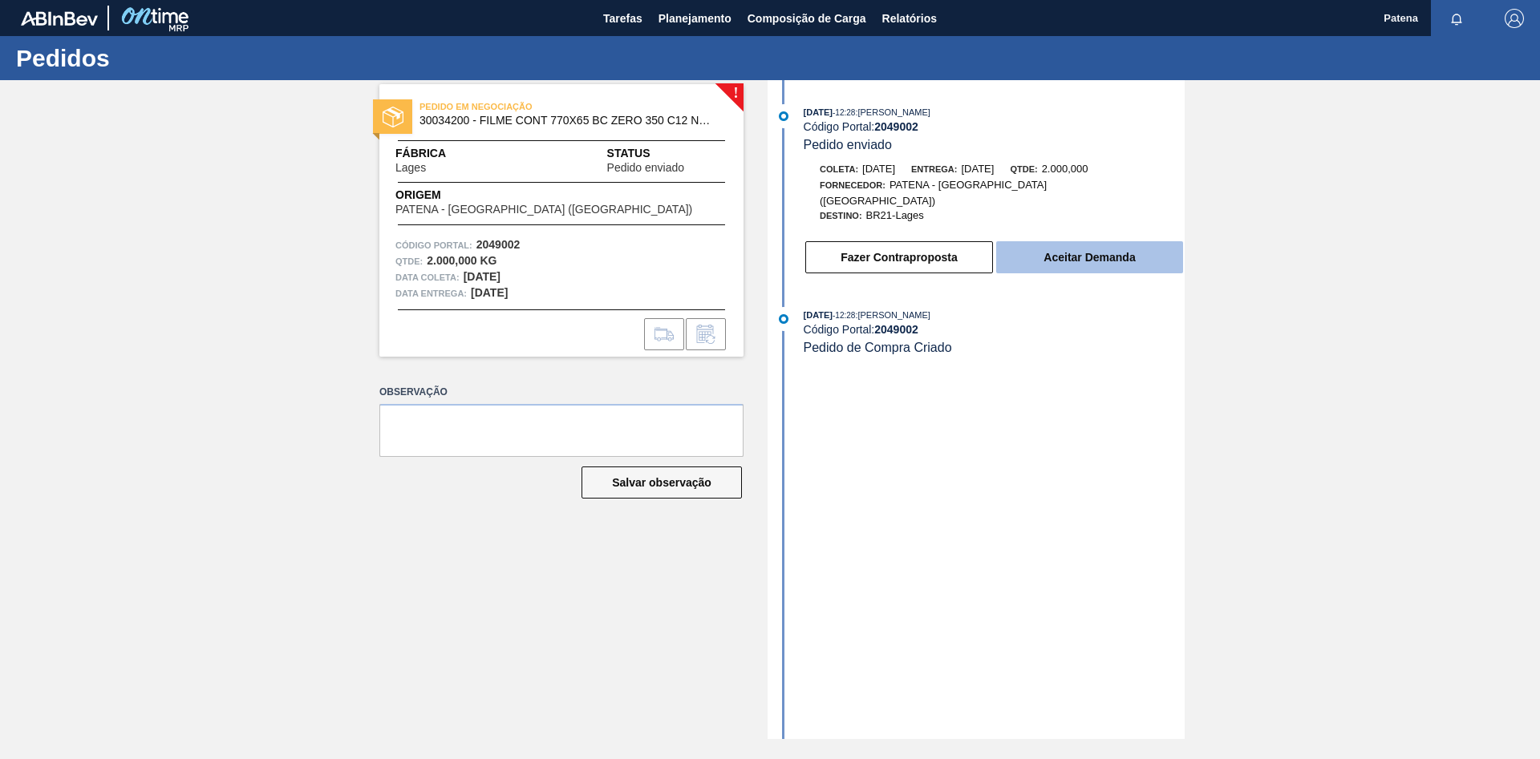
click at [1087, 248] on button "Aceitar Demanda" at bounding box center [1089, 257] width 187 height 32
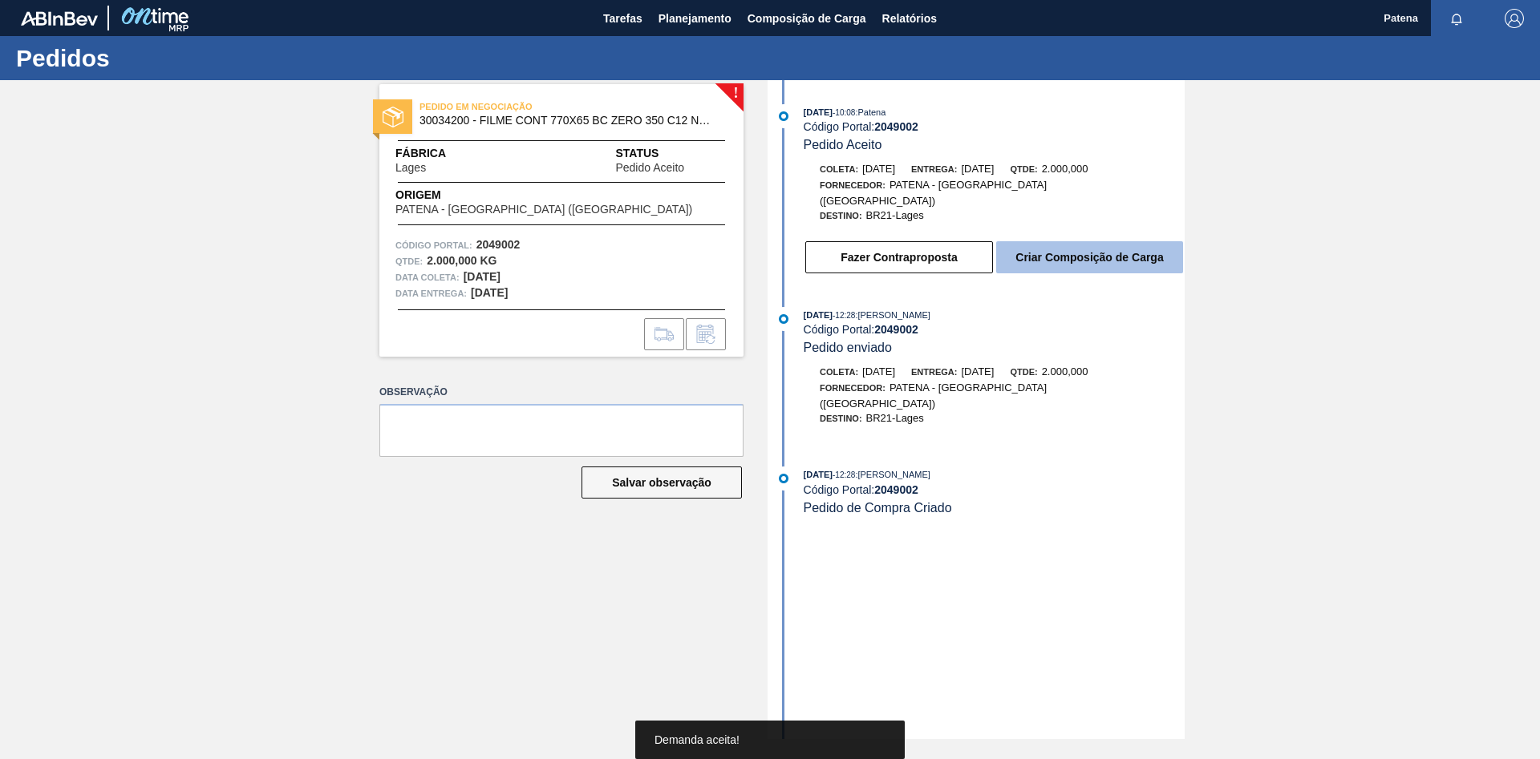
click at [1071, 250] on button "Criar Composição de Carga" at bounding box center [1089, 257] width 187 height 32
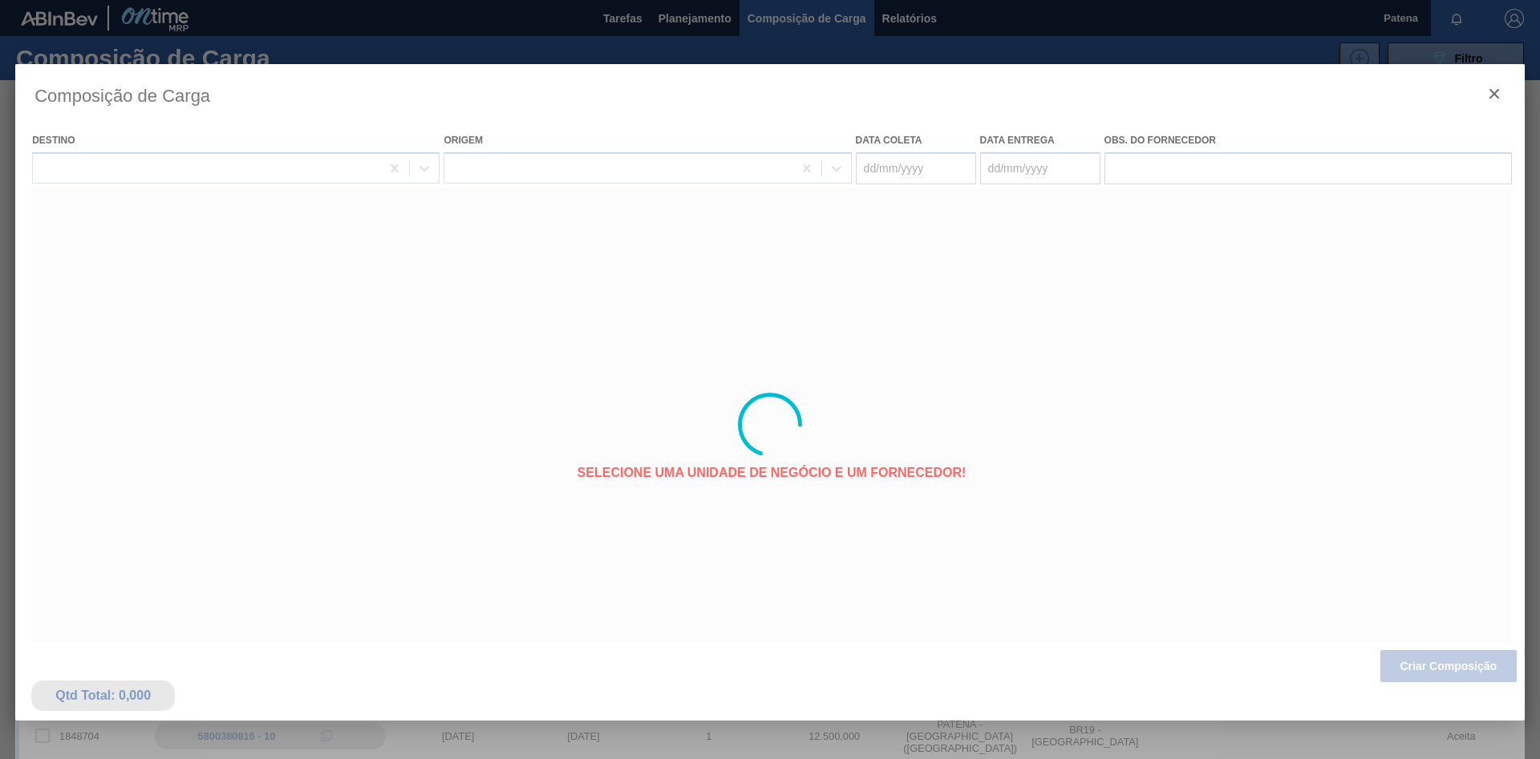
type coleta "[DATE]"
type Entrega "[DATE]"
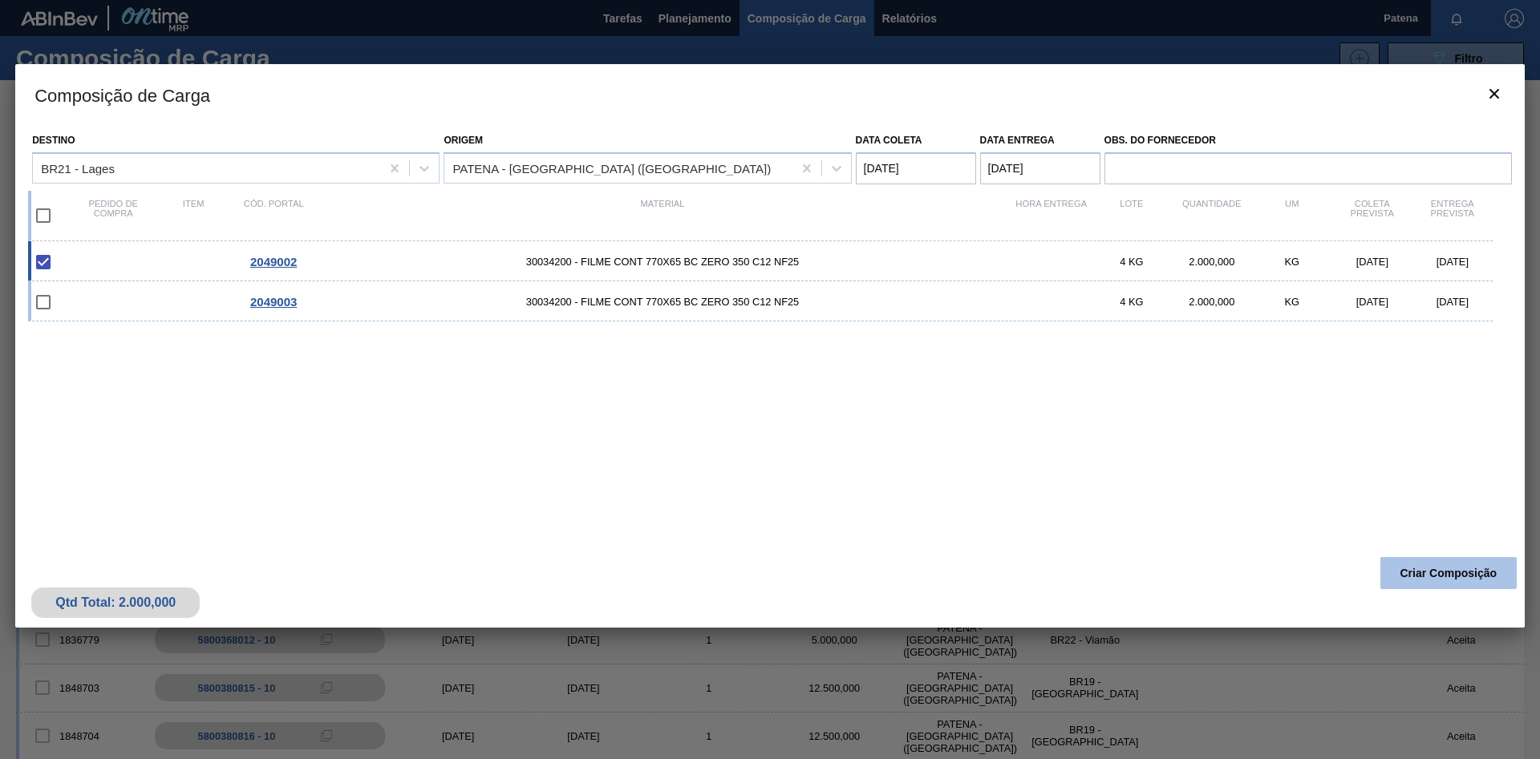
click at [1431, 574] on button "Criar Composição" at bounding box center [1448, 573] width 136 height 32
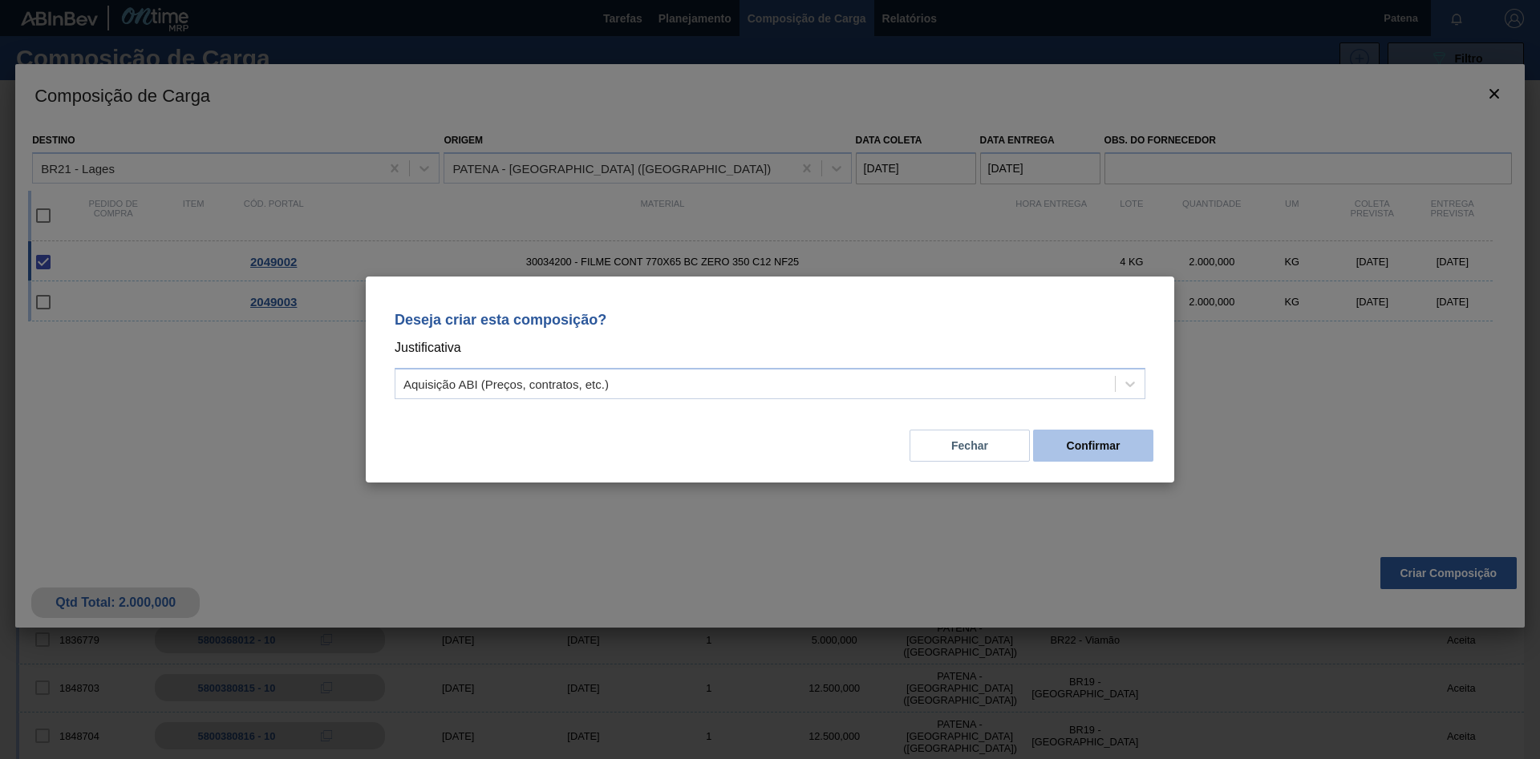
click at [1082, 450] on button "Confirmar" at bounding box center [1093, 446] width 120 height 32
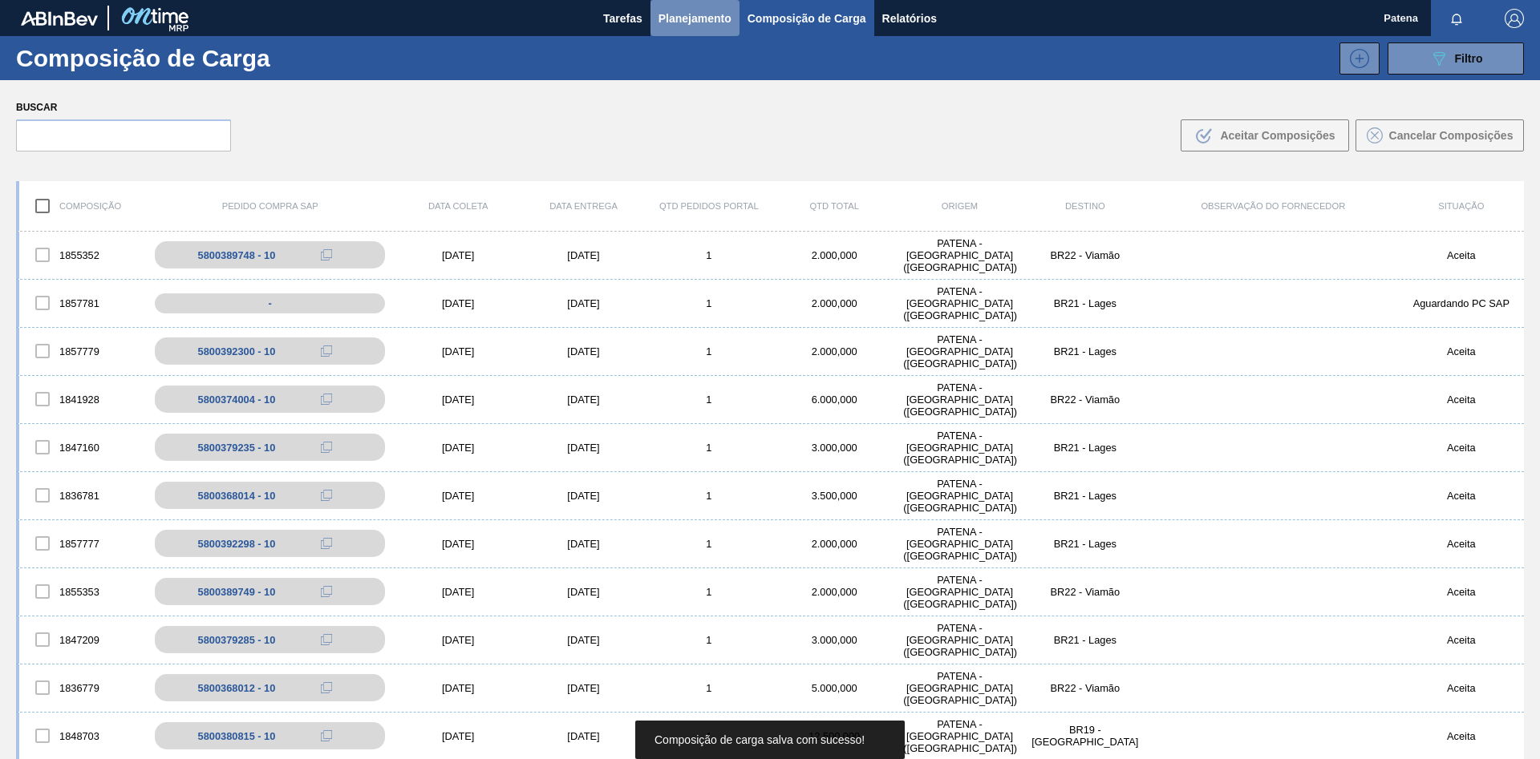
click at [691, 14] on span "Planejamento" at bounding box center [694, 18] width 73 height 19
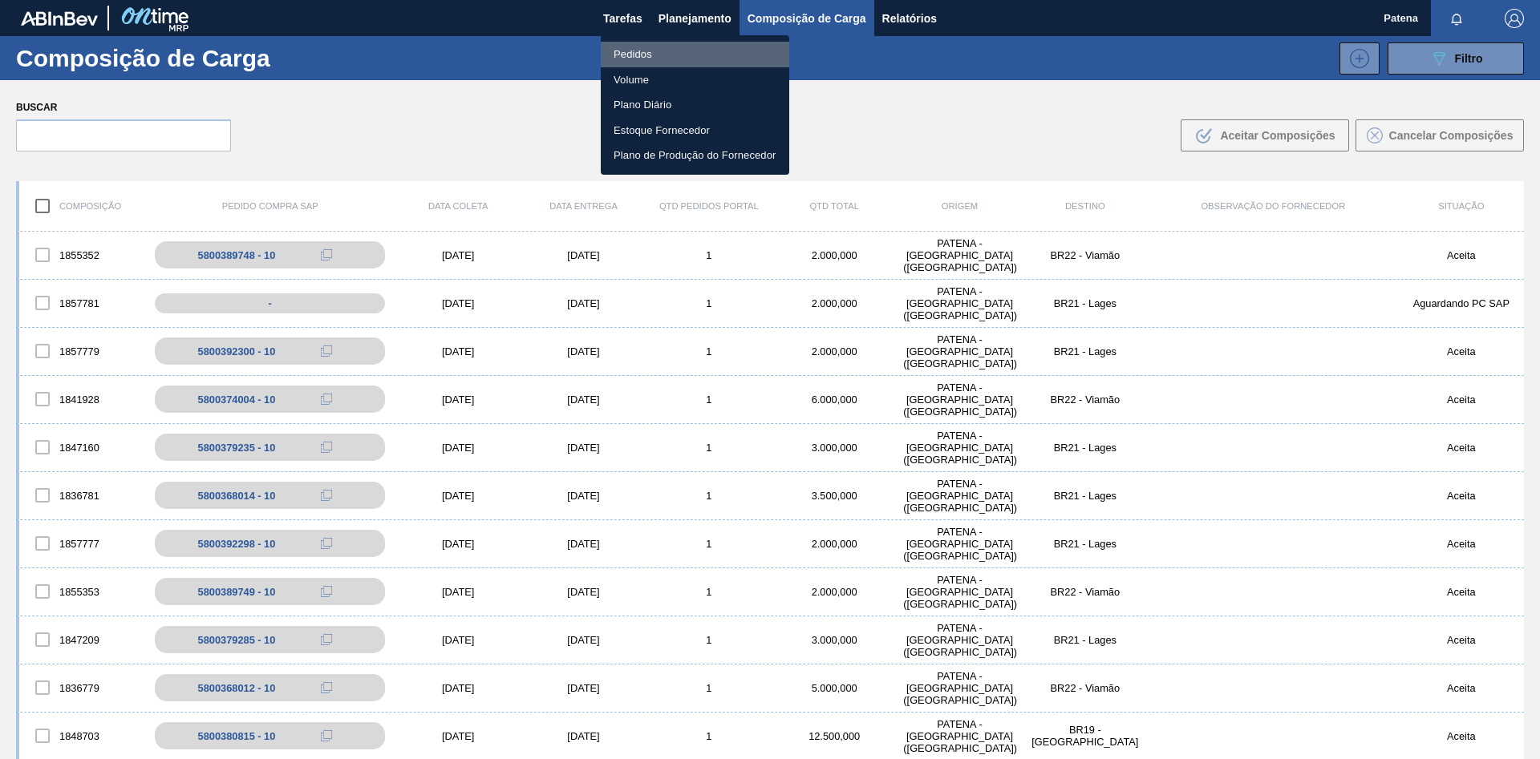
click at [652, 47] on li "Pedidos" at bounding box center [695, 55] width 188 height 26
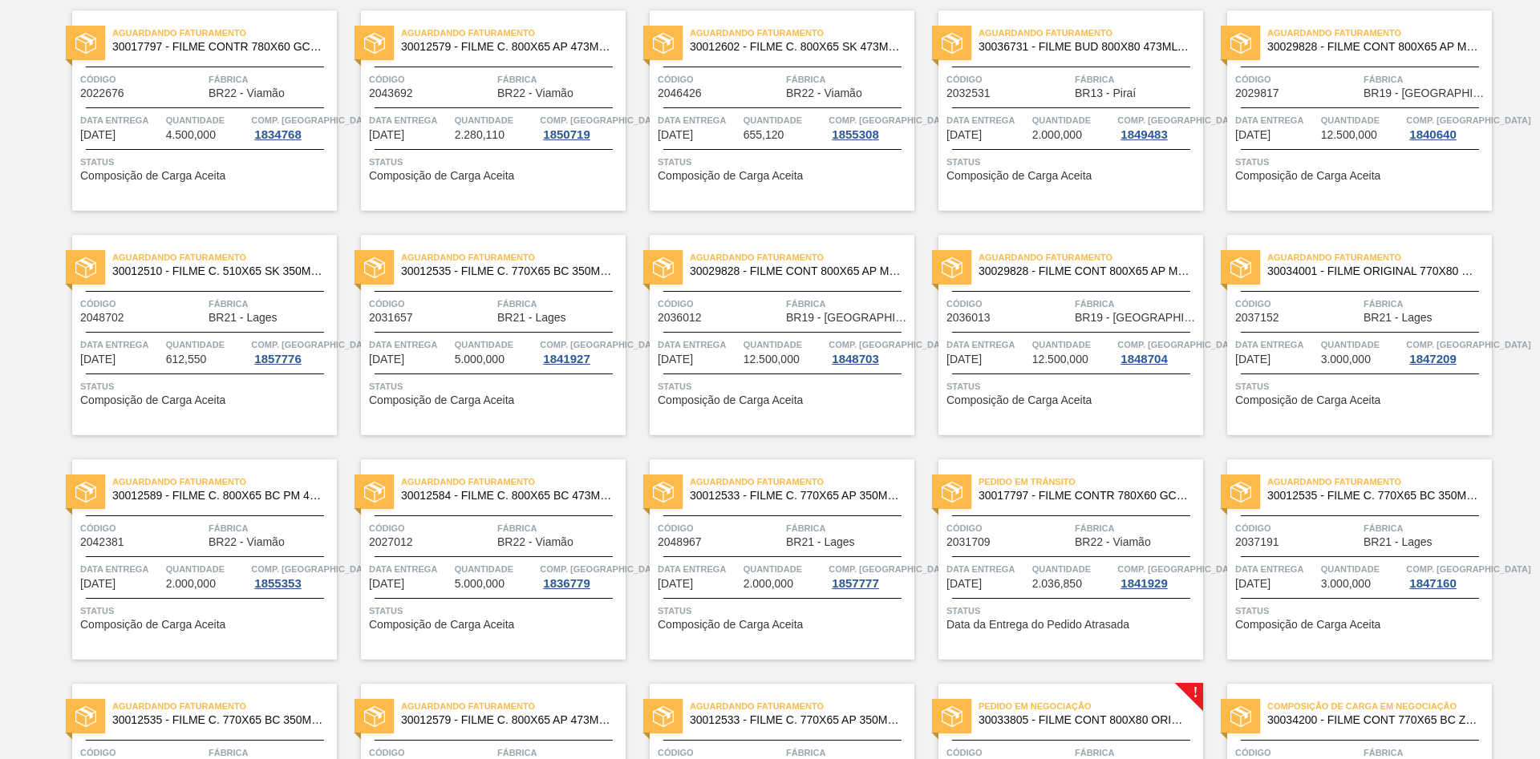
scroll to position [1219, 0]
